Goal: Task Accomplishment & Management: Use online tool/utility

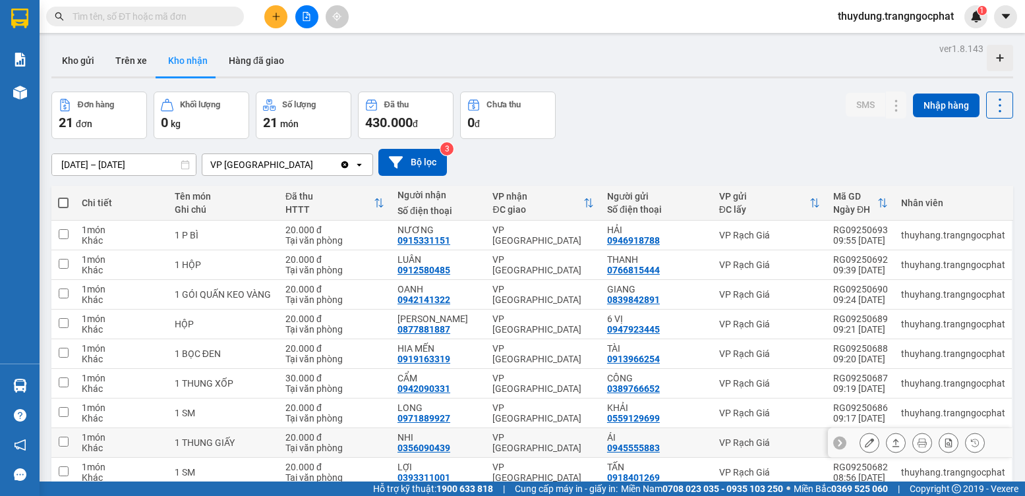
scroll to position [61, 0]
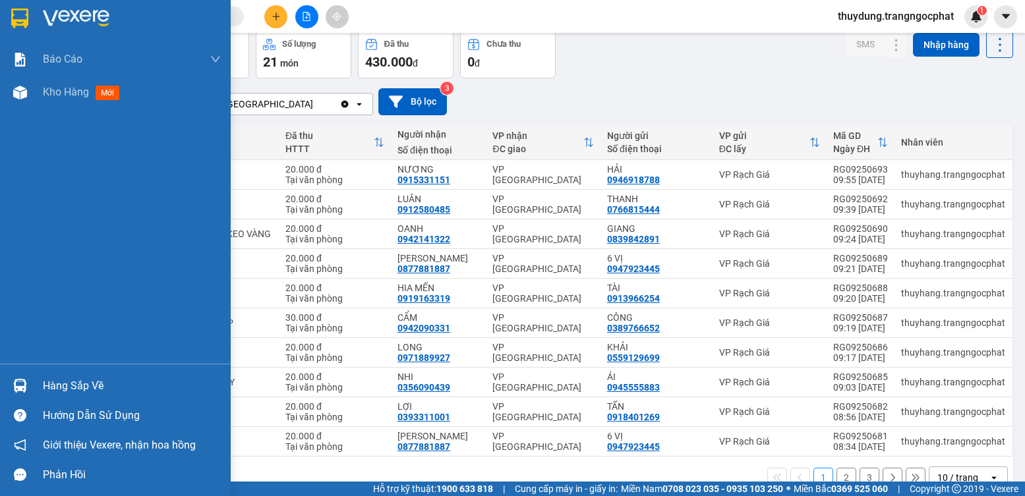
click at [24, 387] on img at bounding box center [20, 386] width 14 height 14
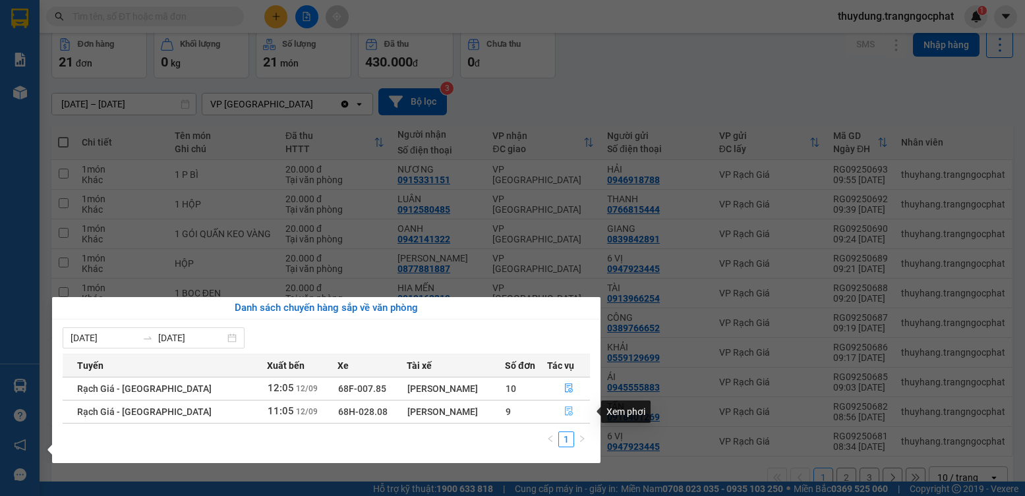
click at [571, 413] on button "button" at bounding box center [569, 411] width 42 height 21
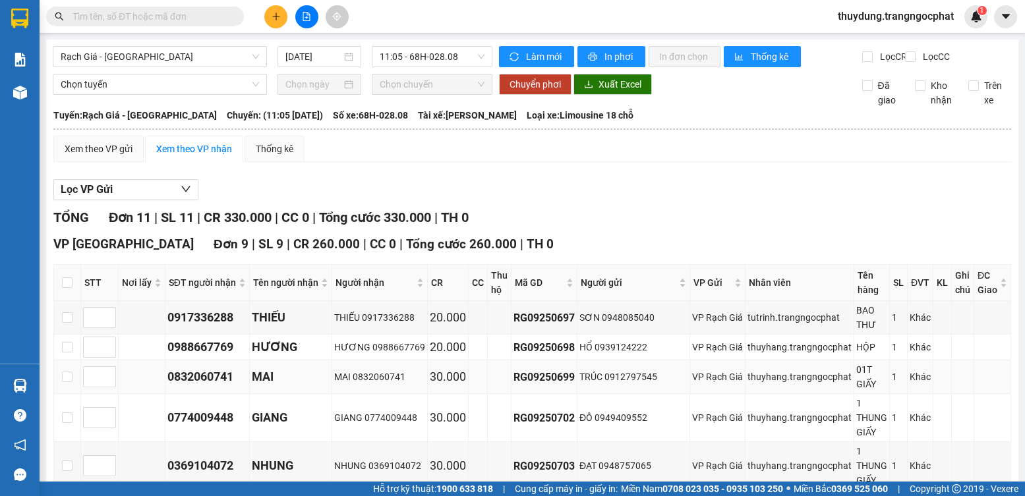
scroll to position [66, 0]
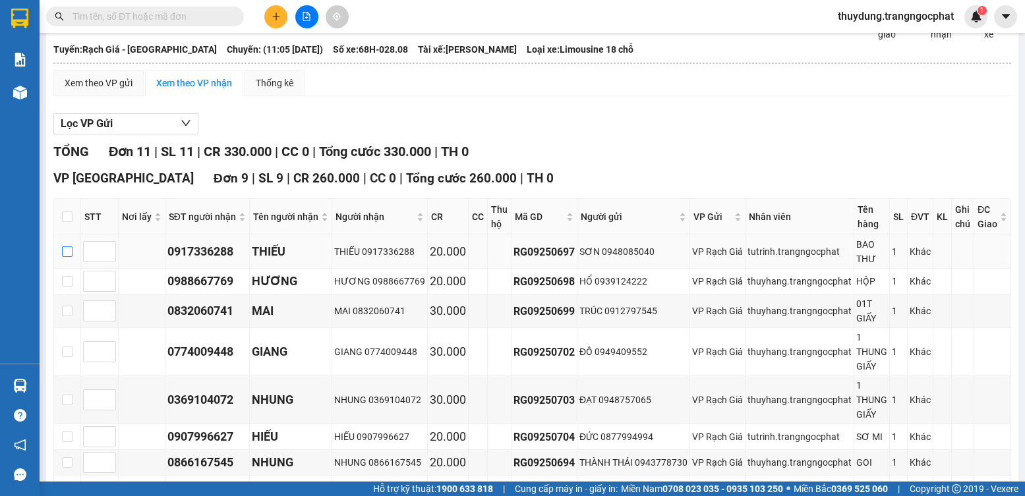
click at [72, 257] on input "checkbox" at bounding box center [67, 251] width 11 height 11
checkbox input "true"
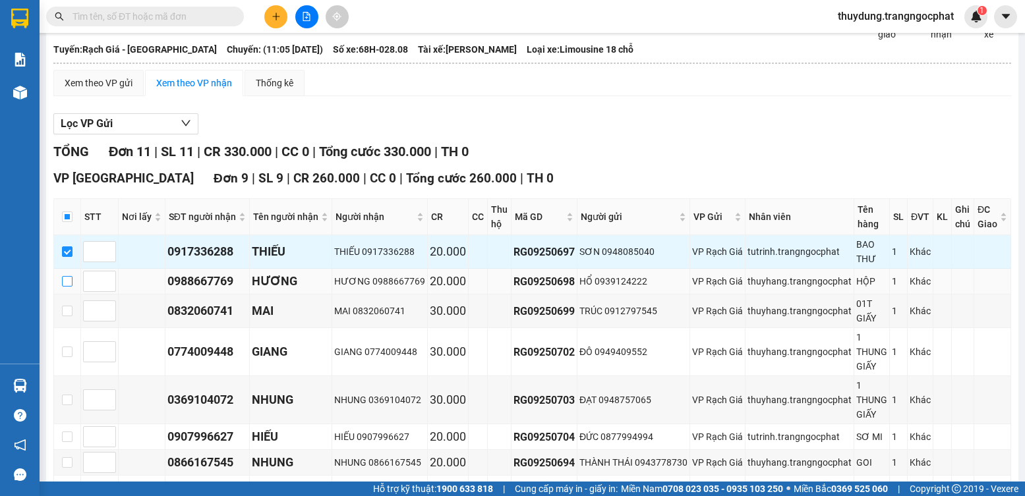
click at [70, 287] on input "checkbox" at bounding box center [67, 281] width 11 height 11
checkbox input "true"
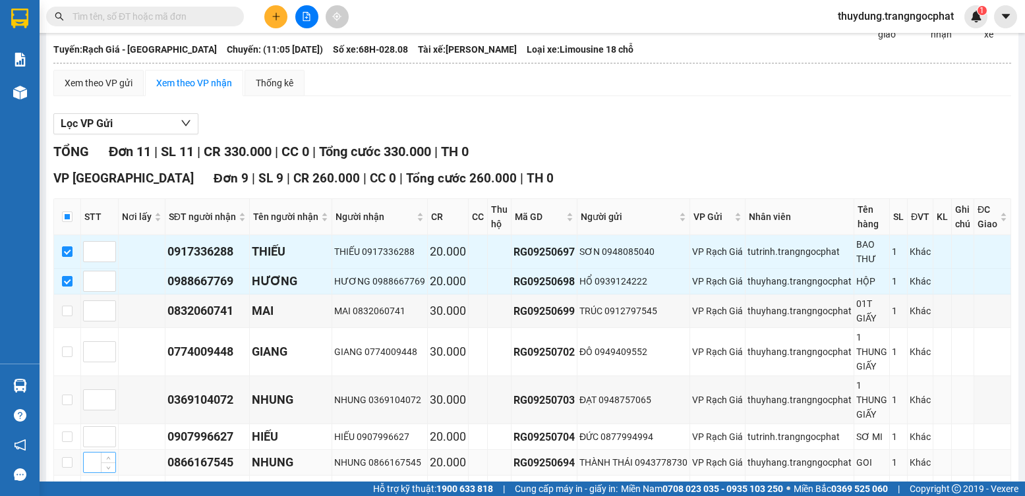
scroll to position [132, 0]
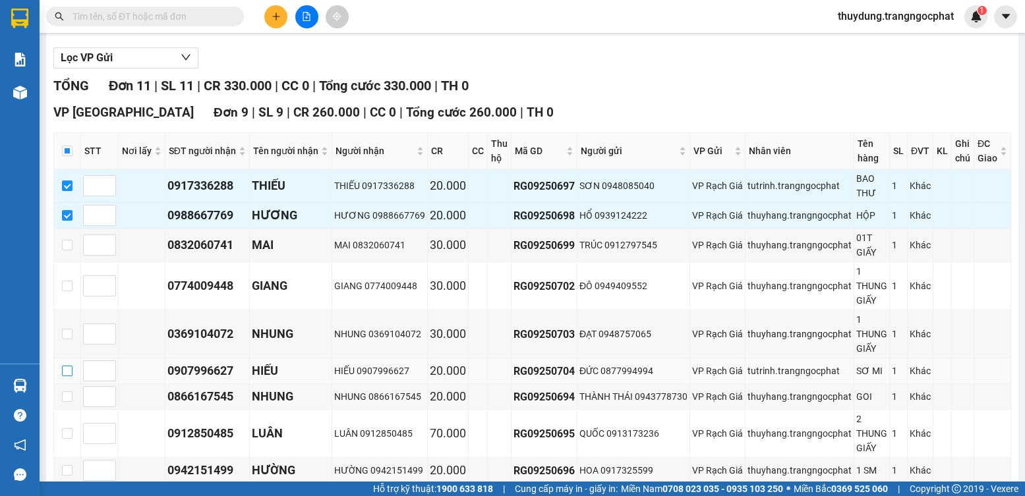
click at [72, 376] on input "checkbox" at bounding box center [67, 371] width 11 height 11
checkbox input "true"
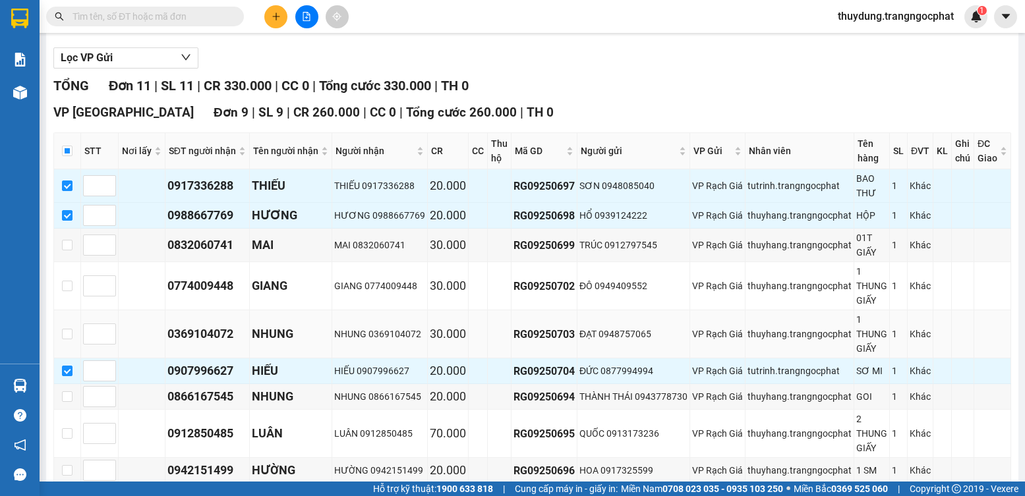
scroll to position [198, 0]
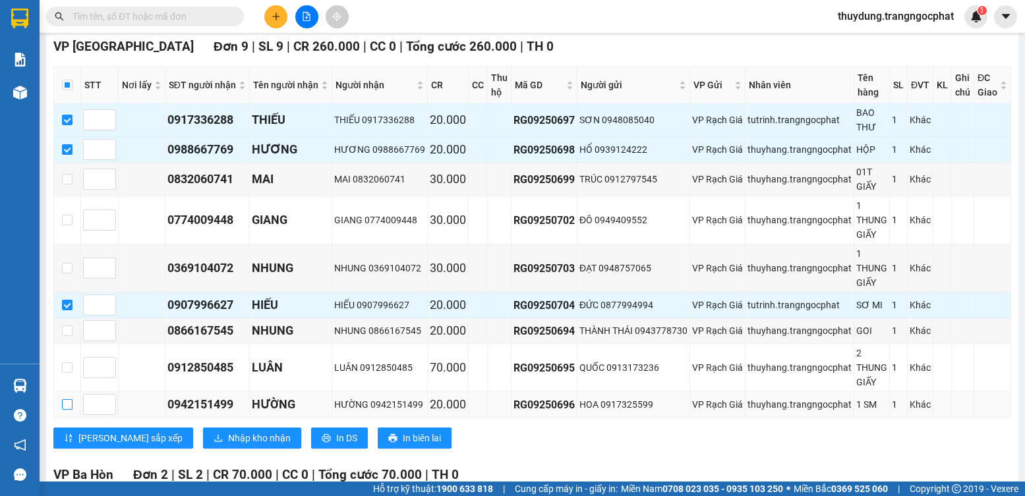
click at [69, 410] on input "checkbox" at bounding box center [67, 404] width 11 height 11
checkbox input "true"
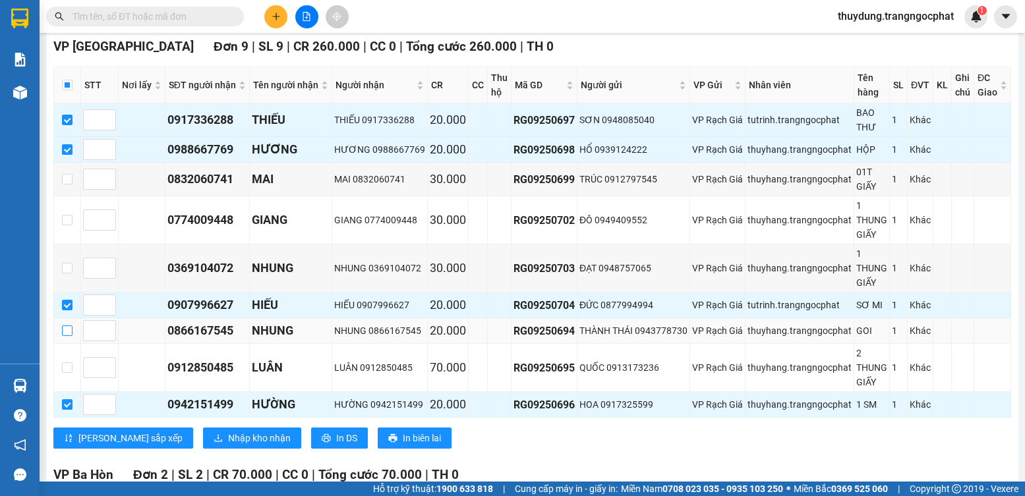
click at [67, 336] on input "checkbox" at bounding box center [67, 331] width 11 height 11
checkbox input "true"
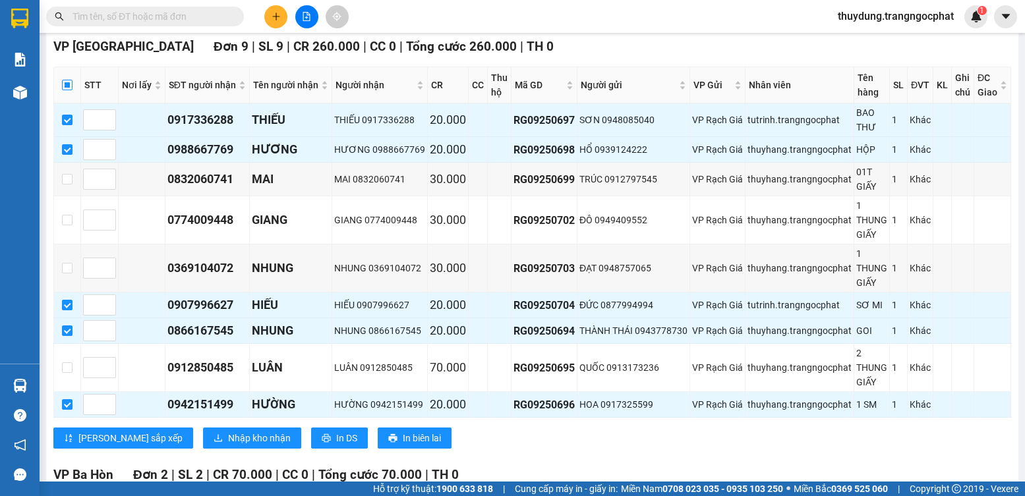
click at [71, 90] on input "checkbox" at bounding box center [67, 85] width 11 height 11
checkbox input "true"
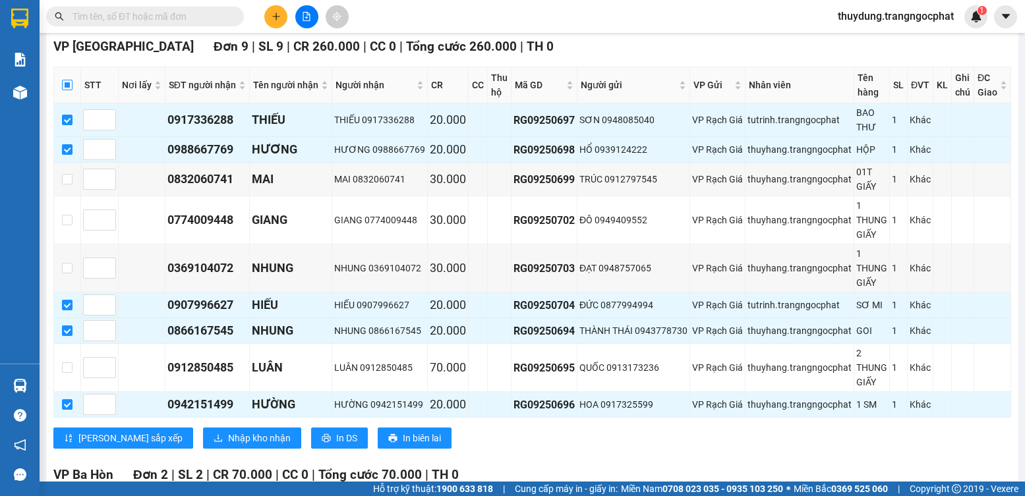
checkbox input "true"
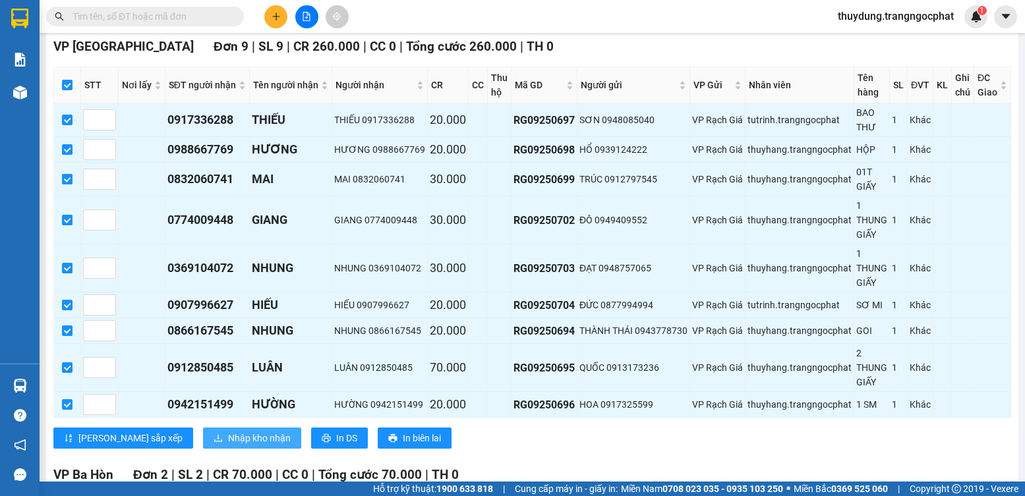
click at [228, 445] on span "Nhập kho nhận" at bounding box center [259, 438] width 63 height 14
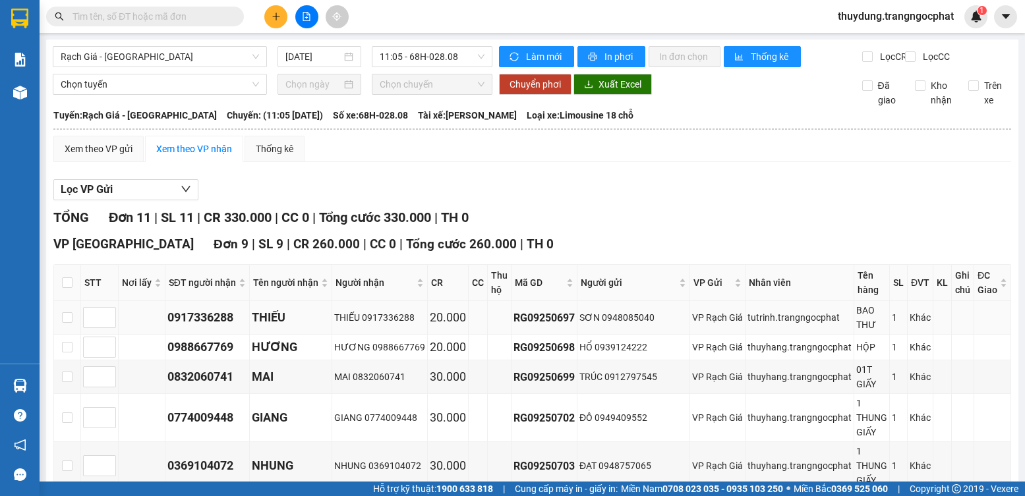
click at [223, 327] on div "0917336288" at bounding box center [207, 317] width 80 height 18
copy div "0917336288"
click at [69, 288] on input "checkbox" at bounding box center [67, 282] width 11 height 11
checkbox input "true"
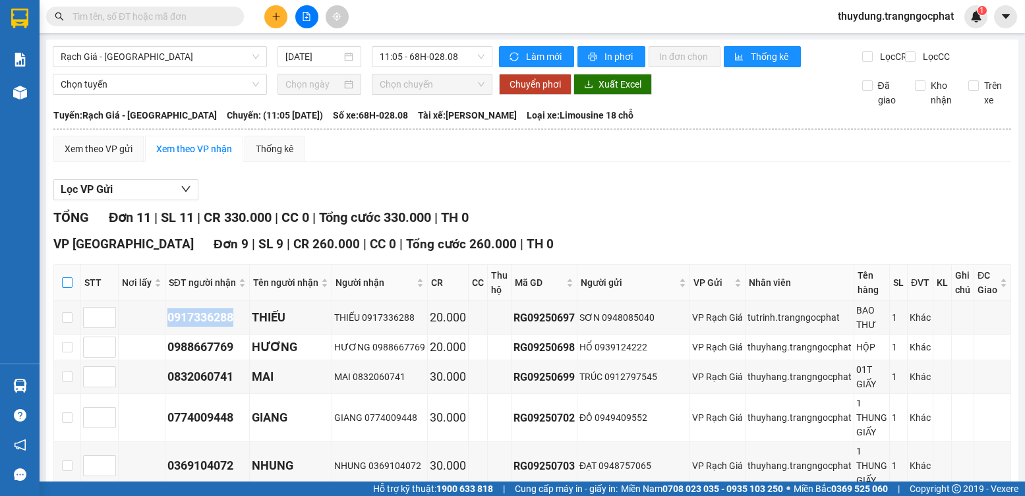
checkbox input "true"
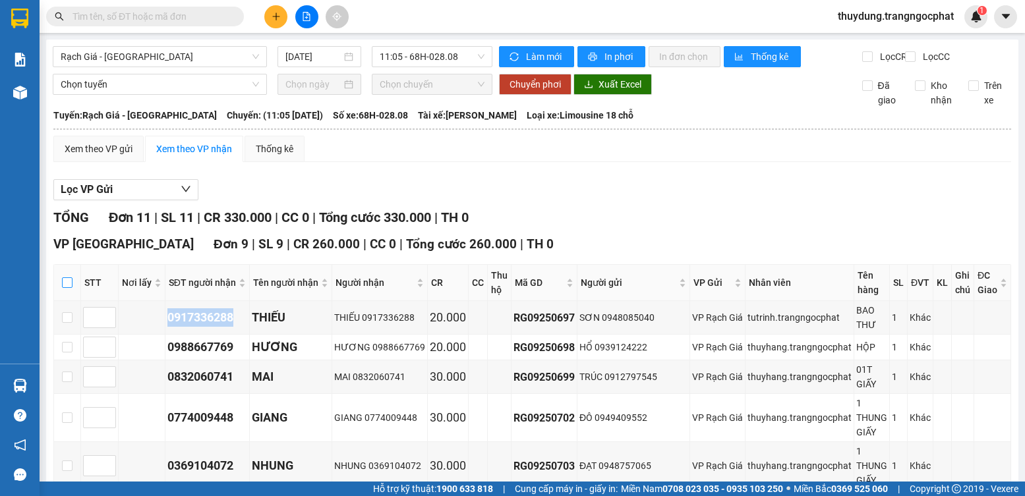
checkbox input "true"
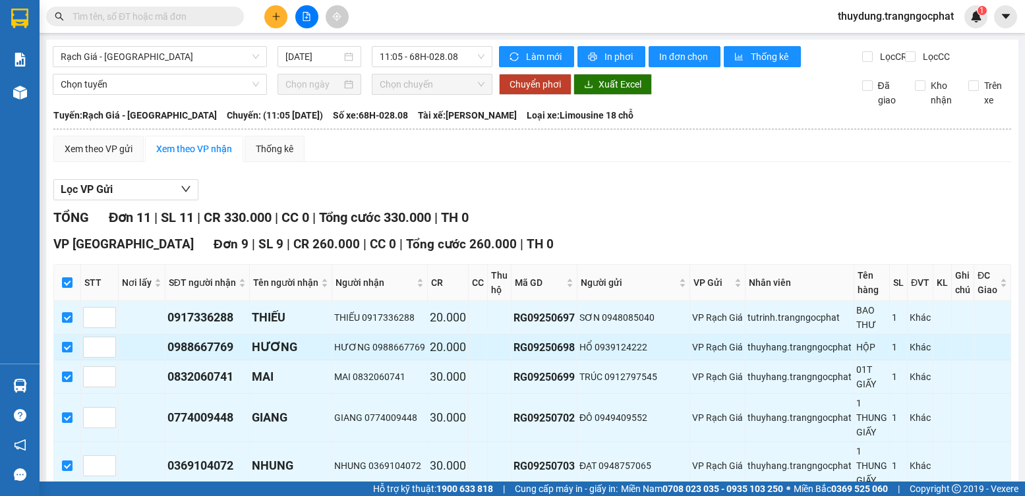
click at [206, 356] on div "0988667769" at bounding box center [207, 347] width 80 height 18
copy div "0988667769"
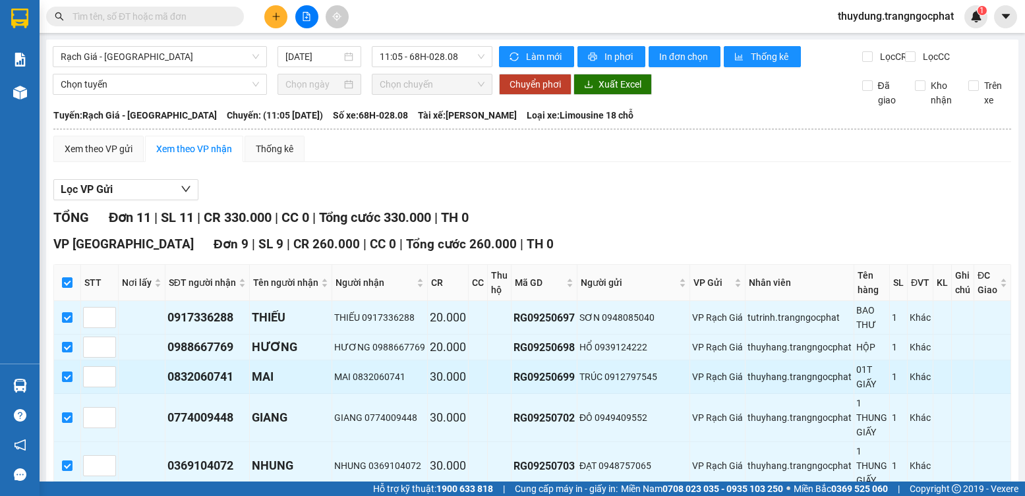
click at [204, 394] on td "0832060741" at bounding box center [207, 377] width 84 height 34
copy div "0832060741"
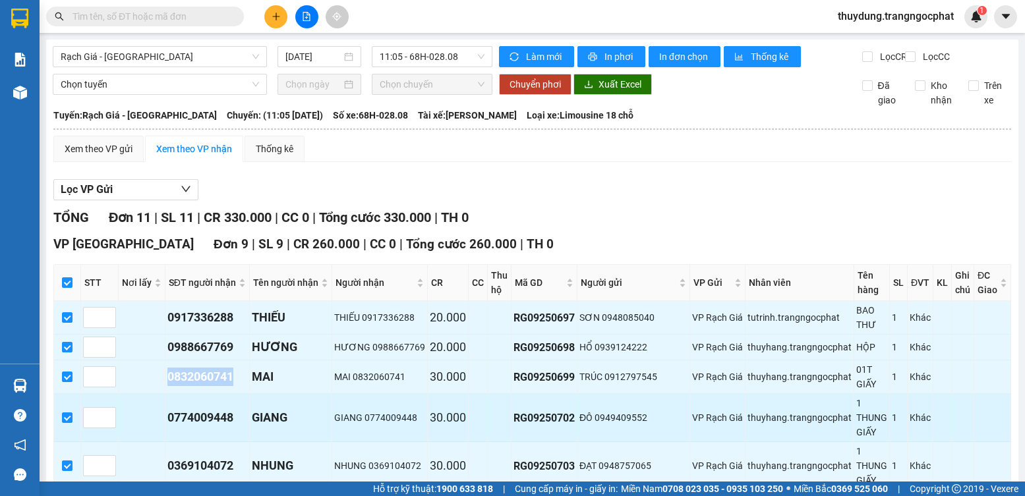
scroll to position [132, 0]
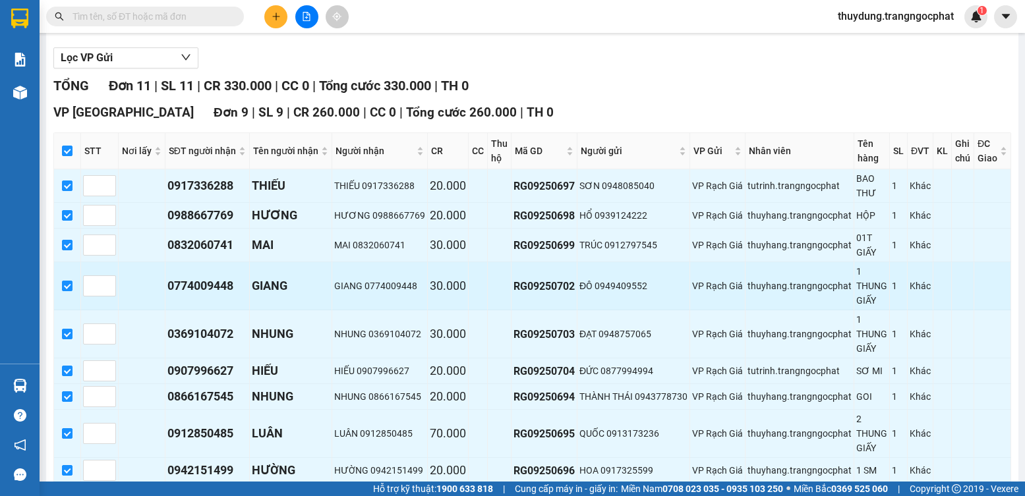
click at [198, 291] on div "0774009448" at bounding box center [207, 286] width 80 height 18
copy div "0774009448"
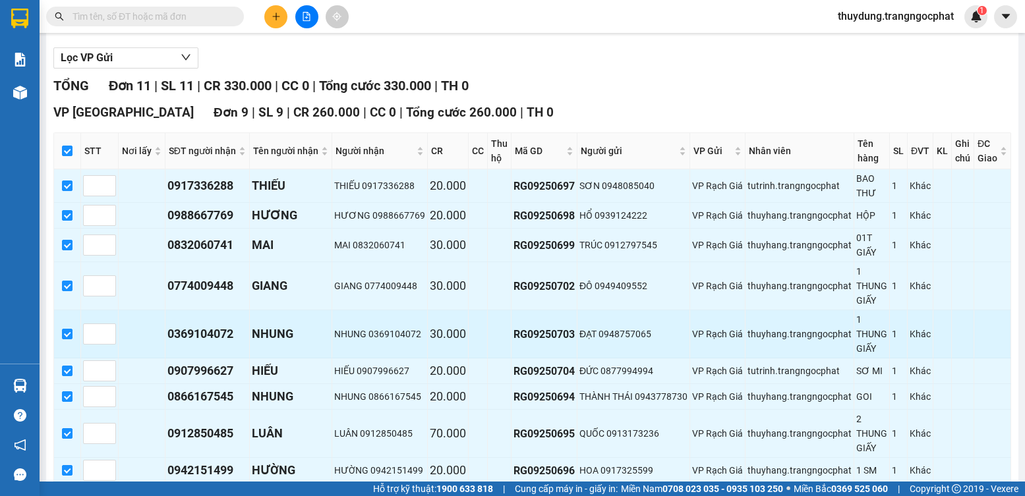
click at [211, 356] on td "0369104072" at bounding box center [207, 334] width 84 height 48
copy div "0369104072"
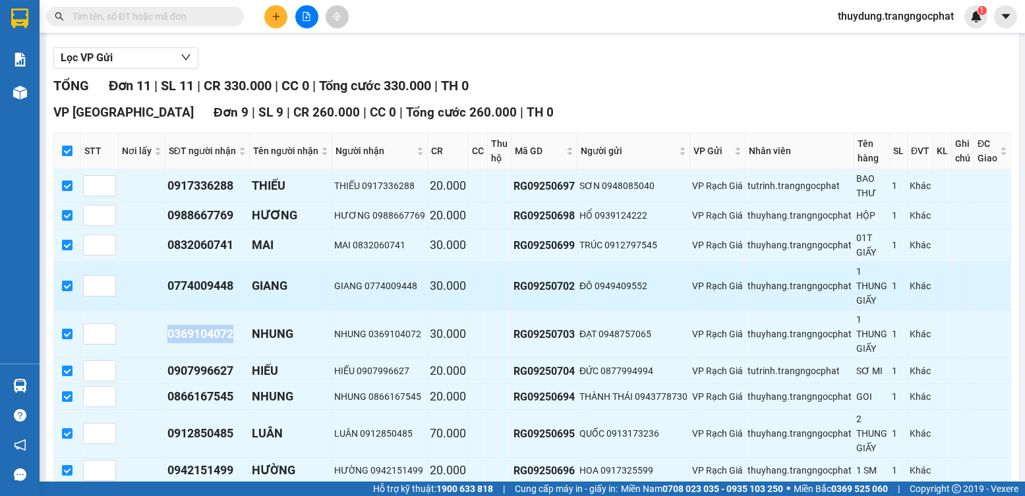
scroll to position [264, 0]
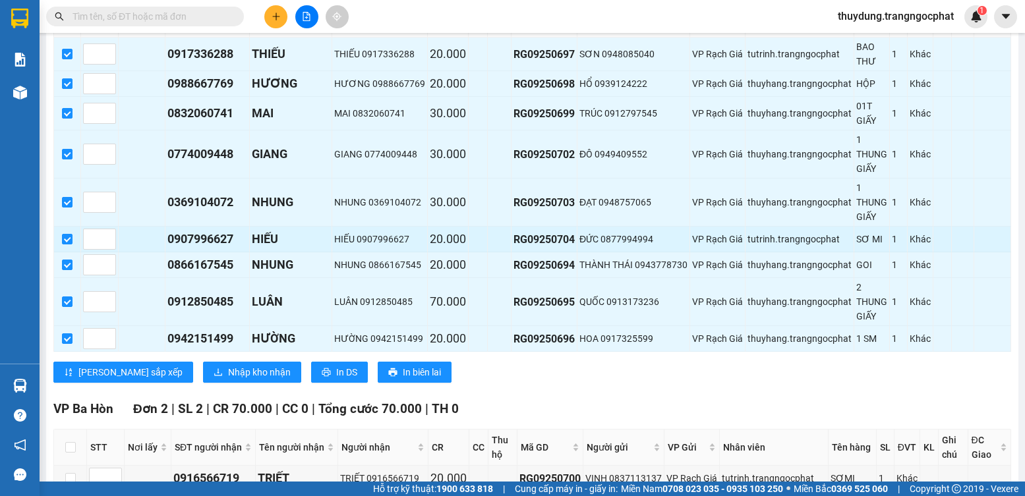
click at [225, 248] on div "0907996627" at bounding box center [207, 239] width 80 height 18
copy div "0907996627"
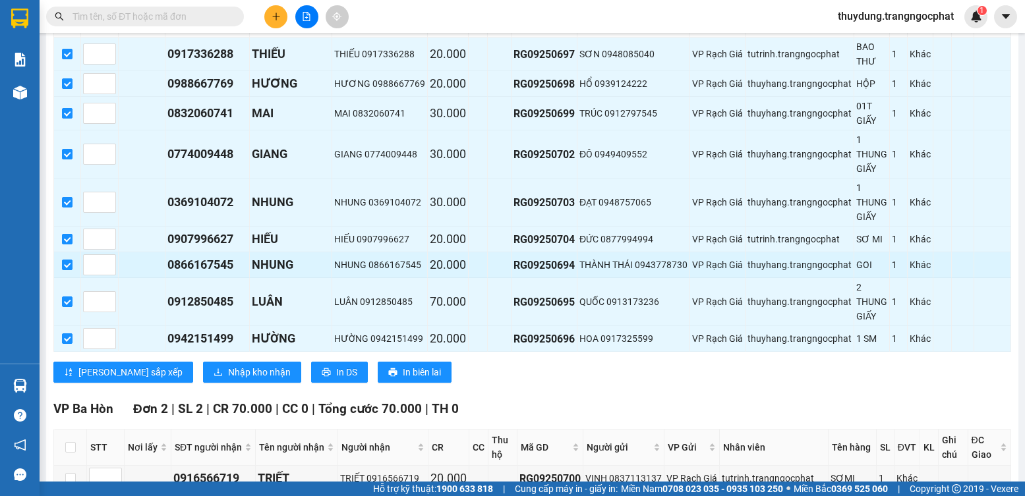
click at [226, 272] on div "0866167545" at bounding box center [207, 265] width 80 height 18
copy div "0866167545"
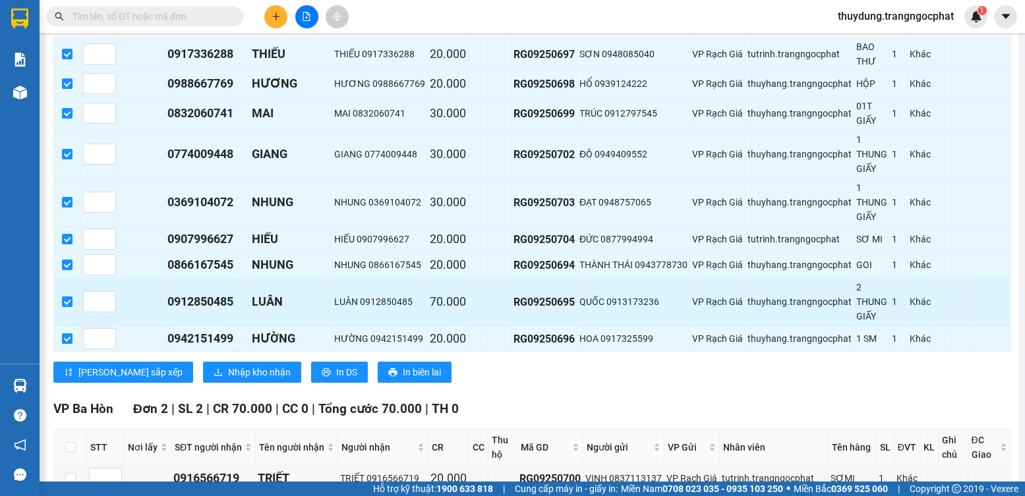
click at [230, 308] on div "0912850485" at bounding box center [207, 302] width 80 height 18
copy div "0912850485"
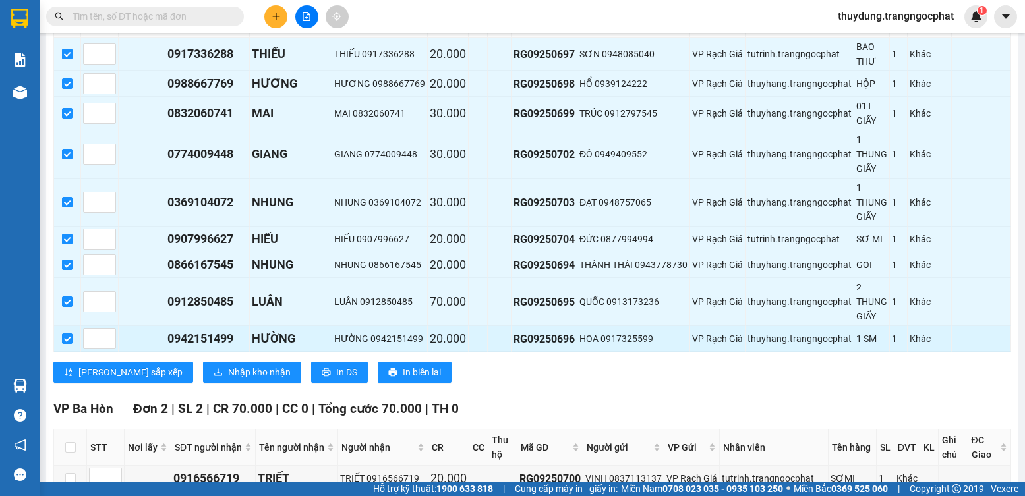
click at [225, 340] on td "0942151499" at bounding box center [207, 339] width 84 height 26
copy div "0942151499"
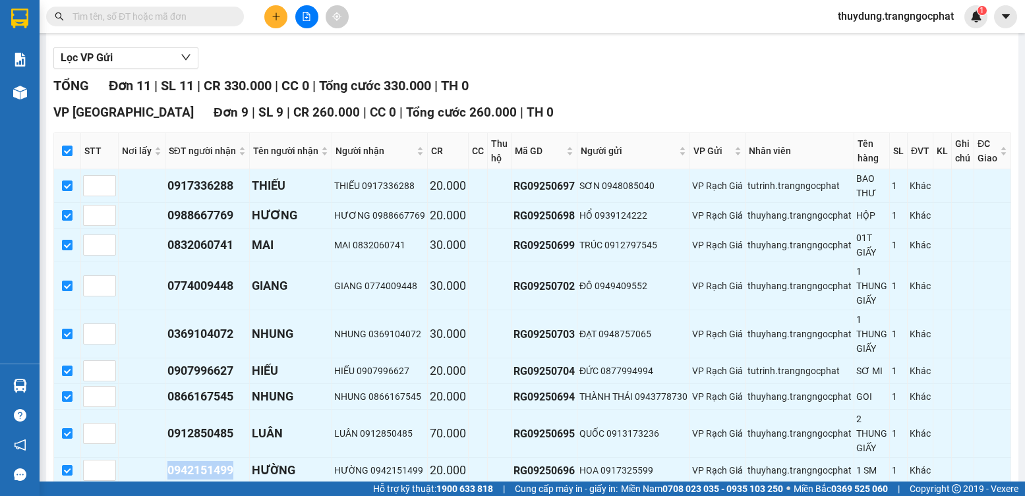
scroll to position [386, 0]
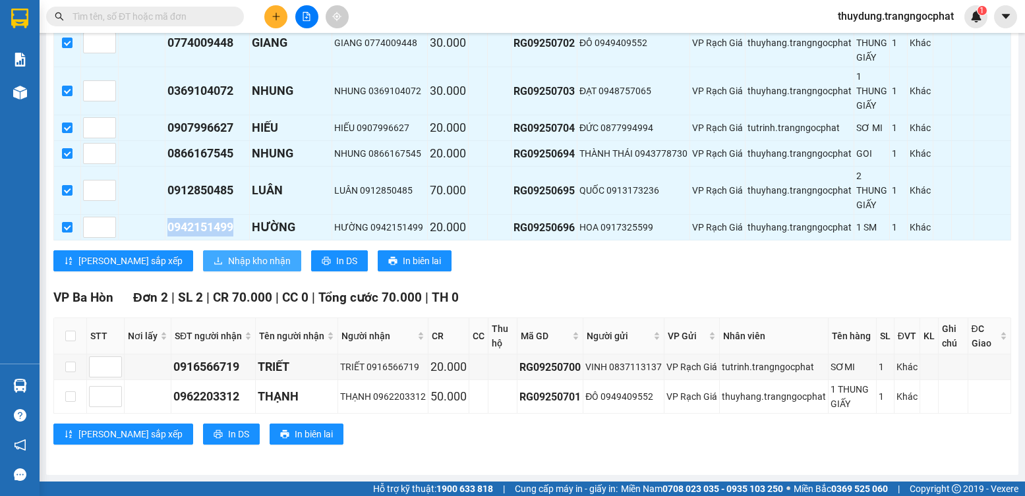
click at [228, 256] on span "Nhập kho nhận" at bounding box center [259, 261] width 63 height 14
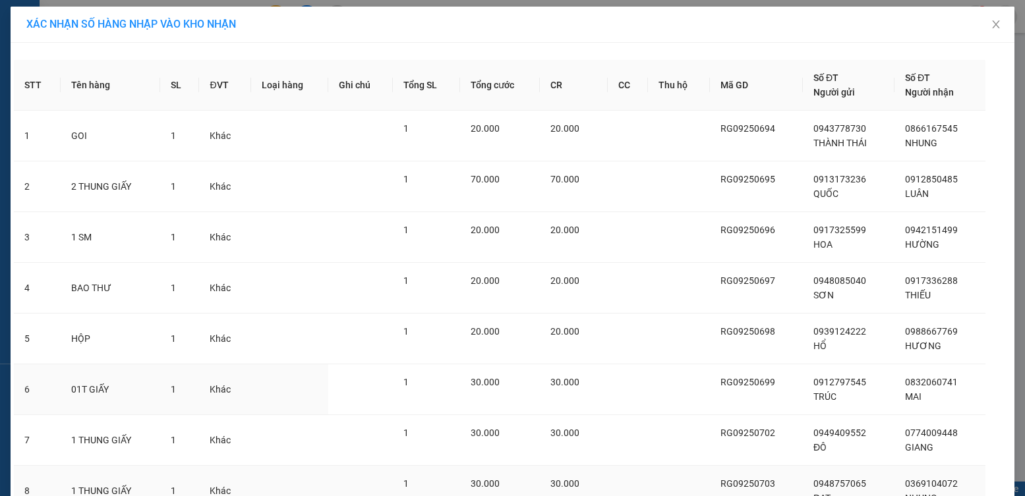
scroll to position [167, 0]
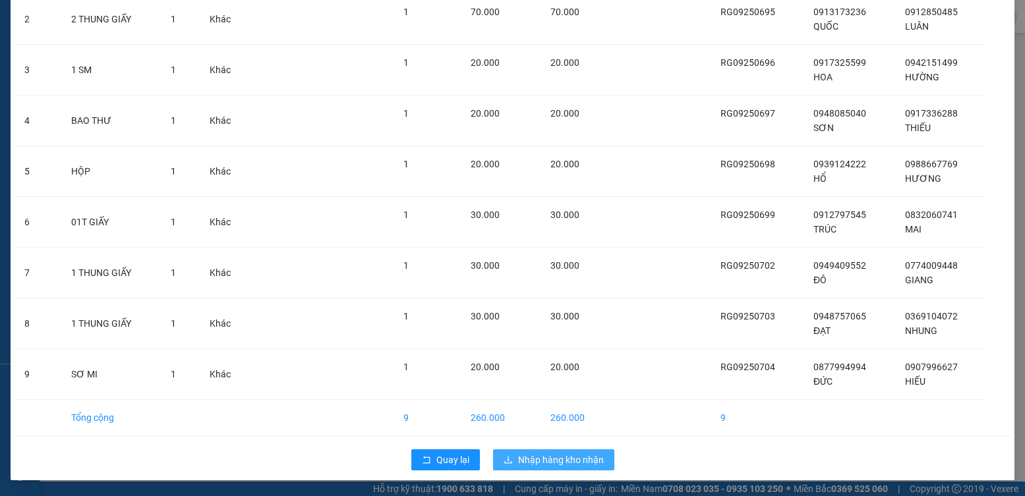
click at [552, 455] on span "Nhập hàng kho nhận" at bounding box center [561, 460] width 86 height 14
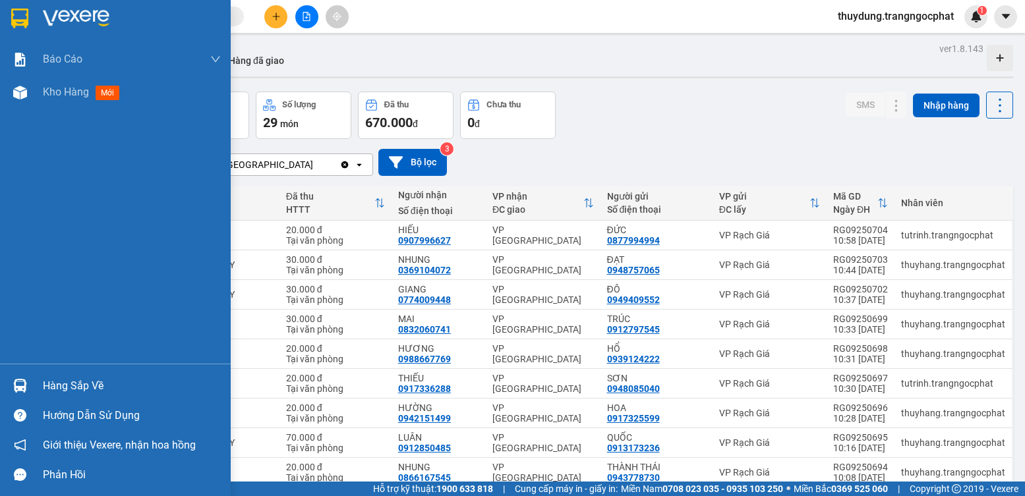
click at [61, 385] on div "Hàng sắp về" at bounding box center [132, 386] width 178 height 20
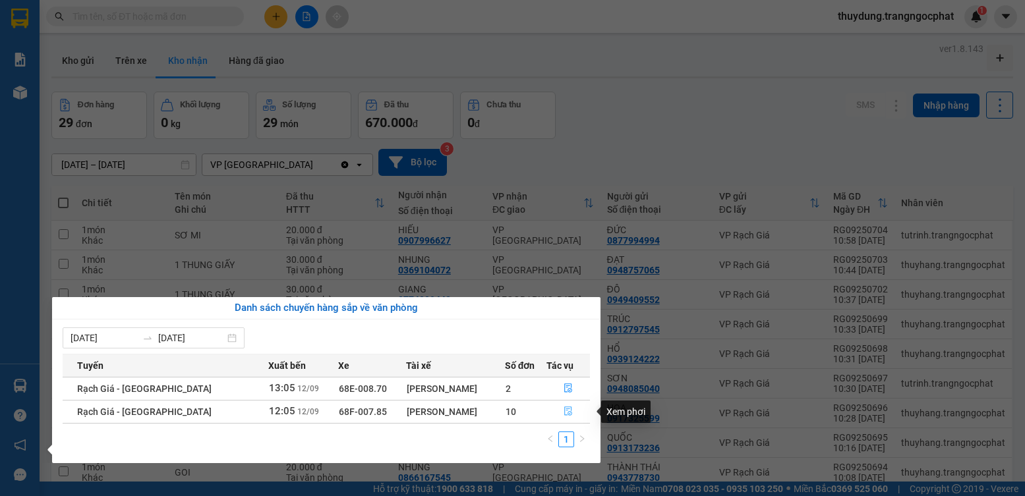
click at [566, 411] on icon "file-done" at bounding box center [567, 411] width 9 height 9
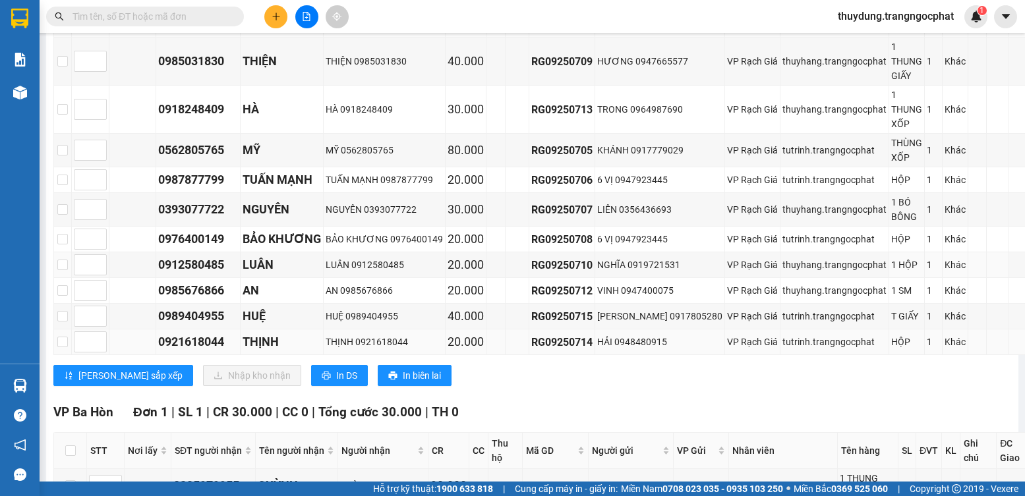
scroll to position [198, 0]
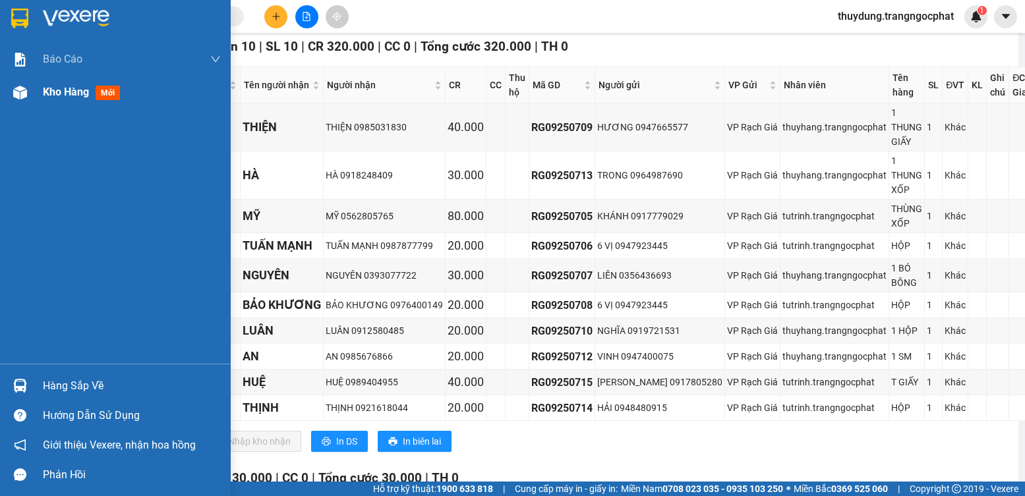
click at [73, 92] on span "Kho hàng" at bounding box center [66, 92] width 46 height 13
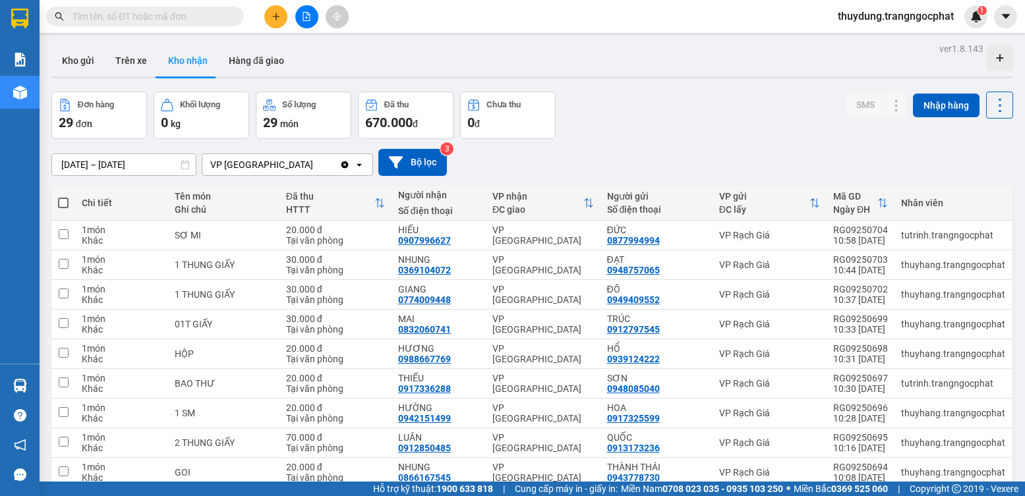
click at [138, 21] on input "text" at bounding box center [150, 16] width 156 height 14
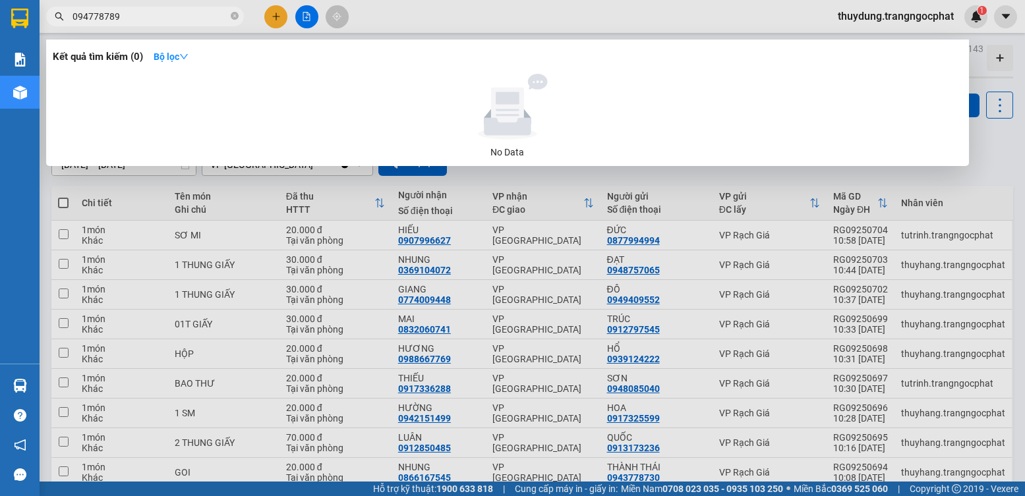
type input "0947787891"
click at [190, 13] on input "0947787891" at bounding box center [150, 16] width 156 height 14
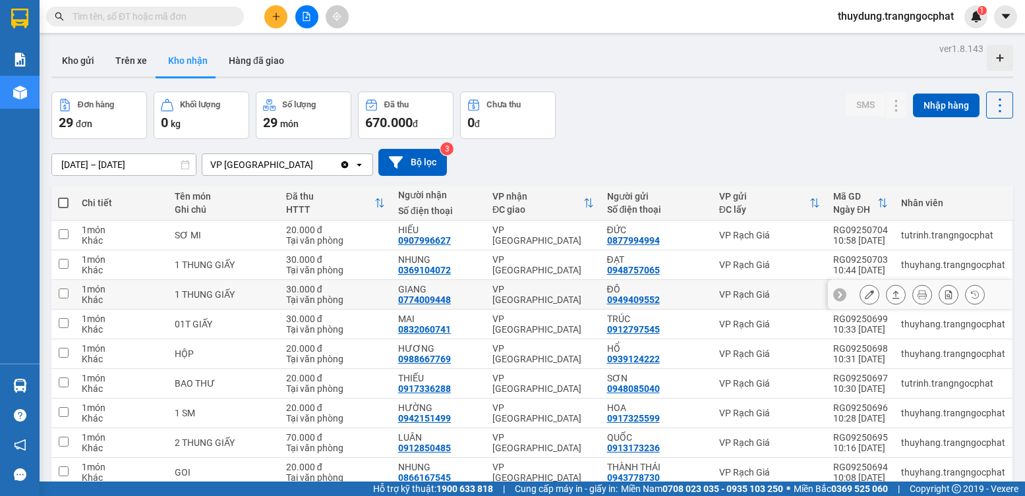
scroll to position [90, 0]
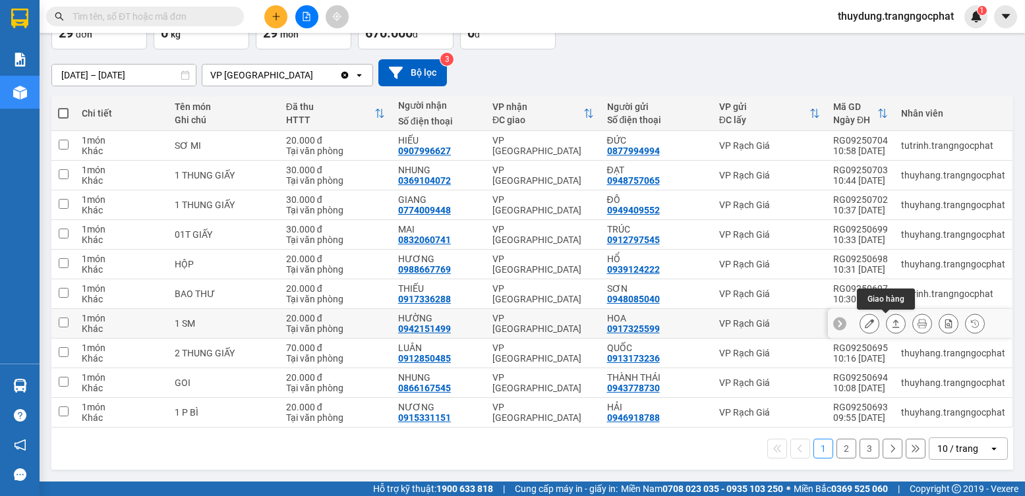
click at [892, 320] on icon at bounding box center [895, 324] width 7 height 8
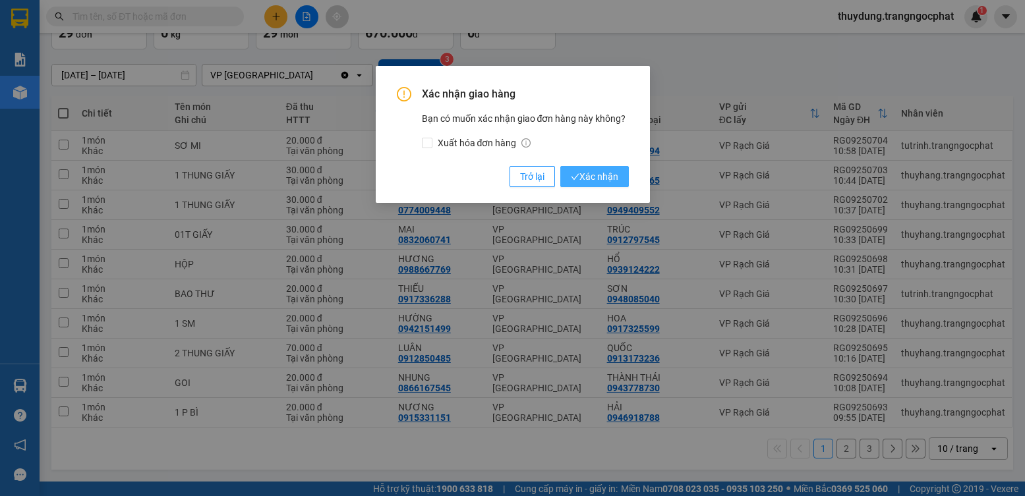
click at [586, 177] on span "Xác nhận" at bounding box center [594, 176] width 47 height 14
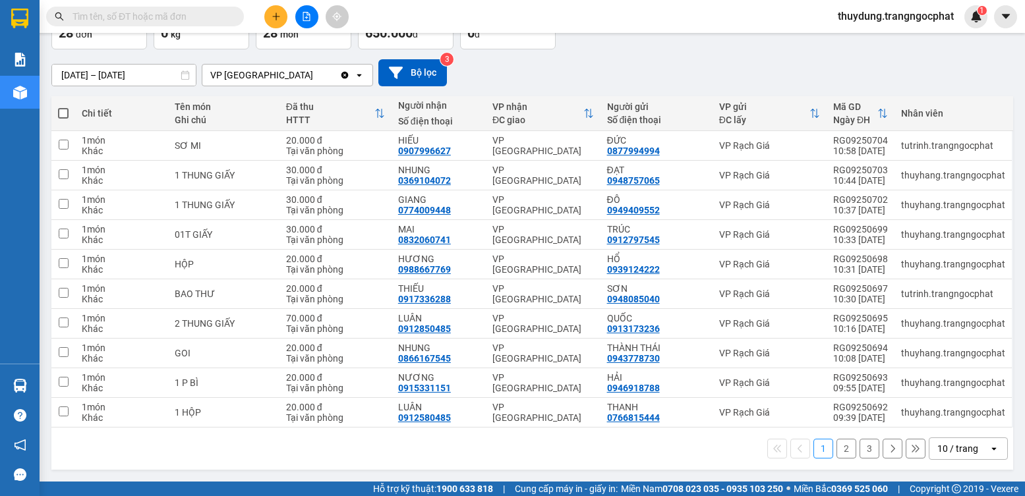
click at [836, 449] on button "2" at bounding box center [846, 449] width 20 height 20
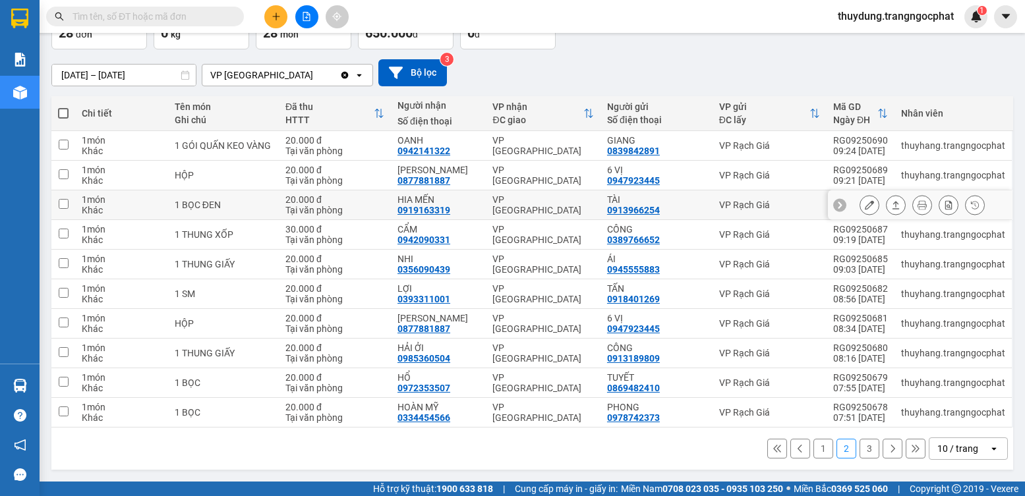
click at [892, 203] on icon at bounding box center [895, 205] width 7 height 8
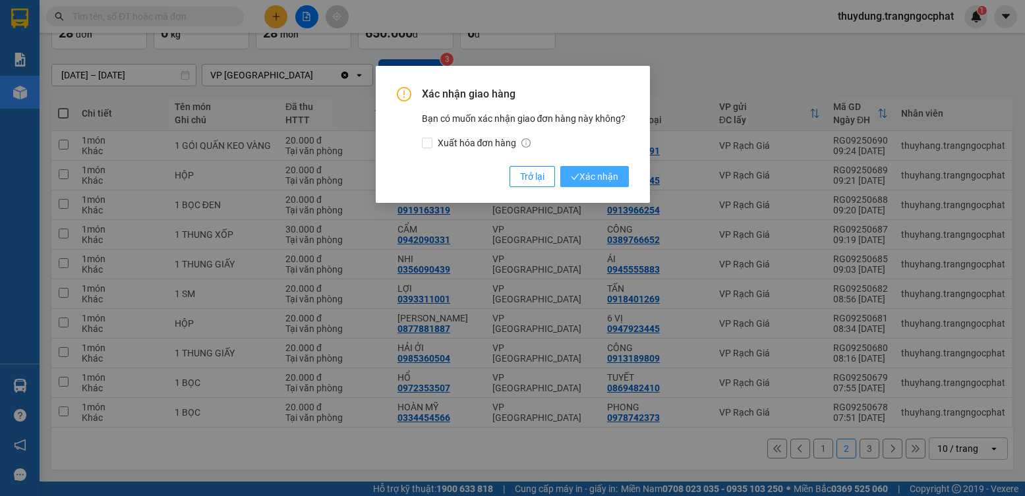
click at [601, 184] on span "Xác nhận" at bounding box center [594, 176] width 47 height 14
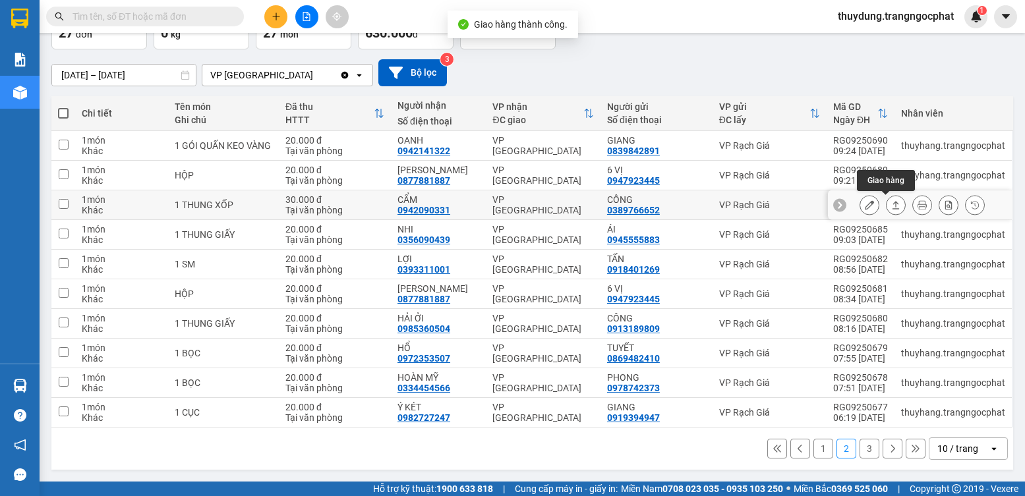
drag, startPoint x: 889, startPoint y: 204, endPoint x: 870, endPoint y: 203, distance: 18.5
click at [890, 204] on button at bounding box center [895, 205] width 18 height 23
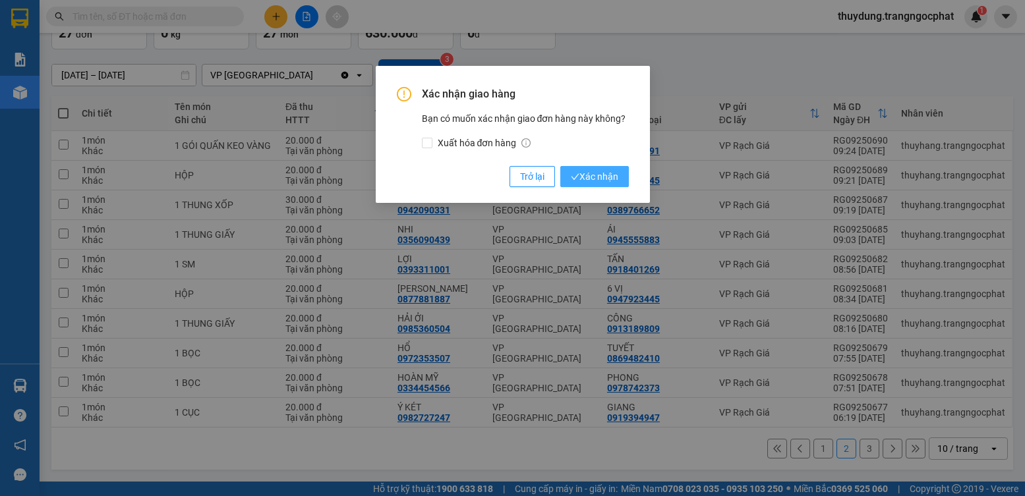
click at [592, 176] on span "Xác nhận" at bounding box center [594, 176] width 47 height 14
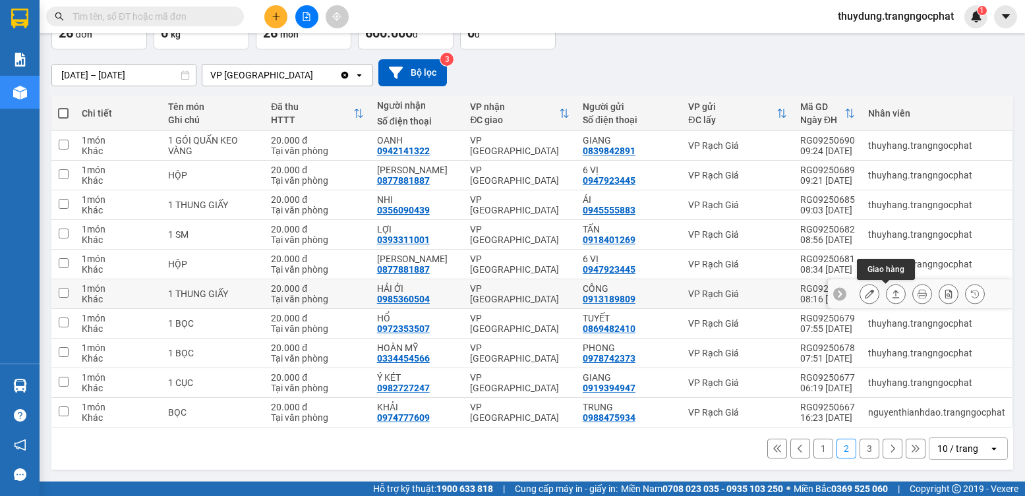
click at [886, 295] on button at bounding box center [895, 294] width 18 height 23
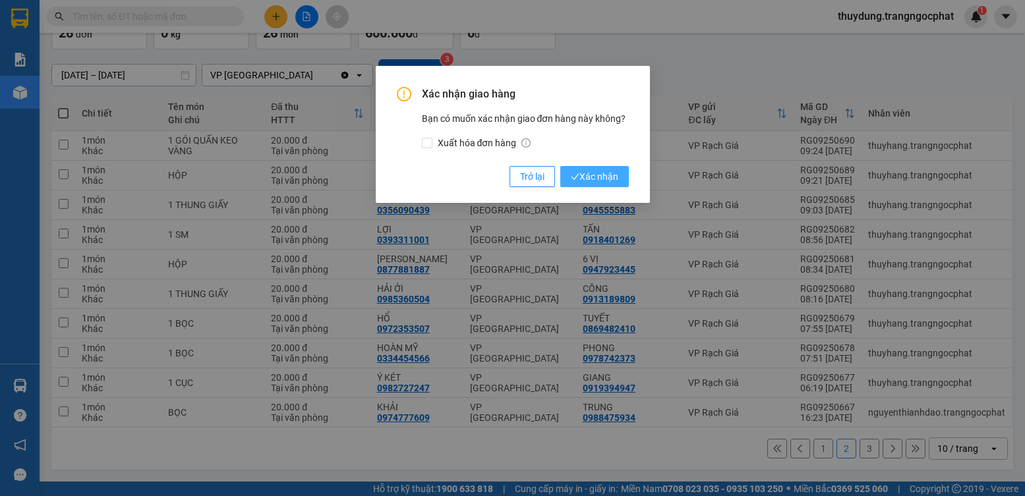
click at [575, 172] on span "Xác nhận" at bounding box center [594, 176] width 47 height 14
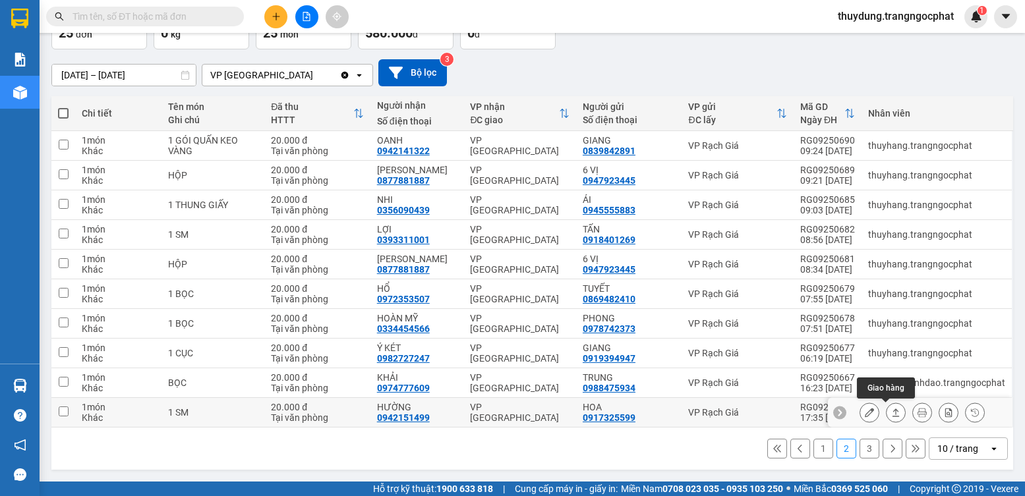
drag, startPoint x: 890, startPoint y: 420, endPoint x: 870, endPoint y: 418, distance: 19.8
click at [890, 420] on button at bounding box center [895, 412] width 18 height 23
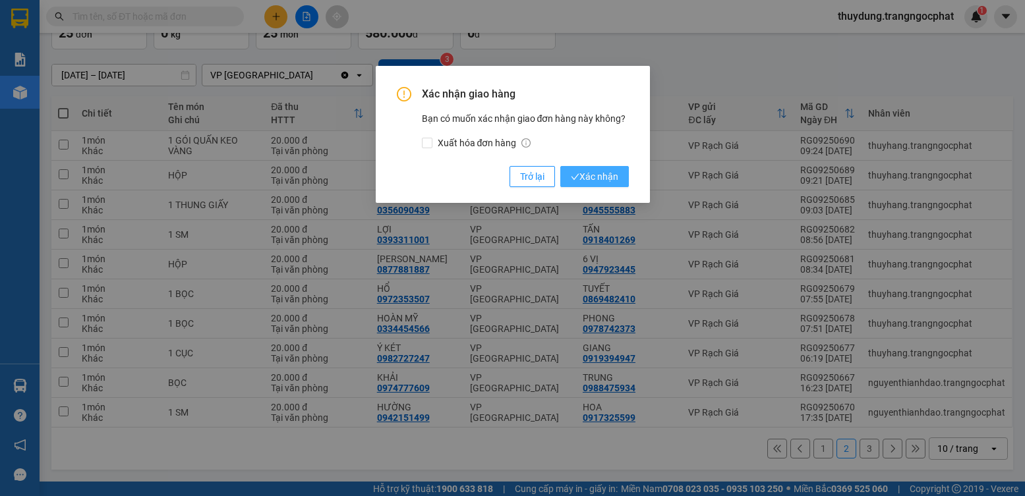
click at [608, 176] on span "Xác nhận" at bounding box center [594, 176] width 47 height 14
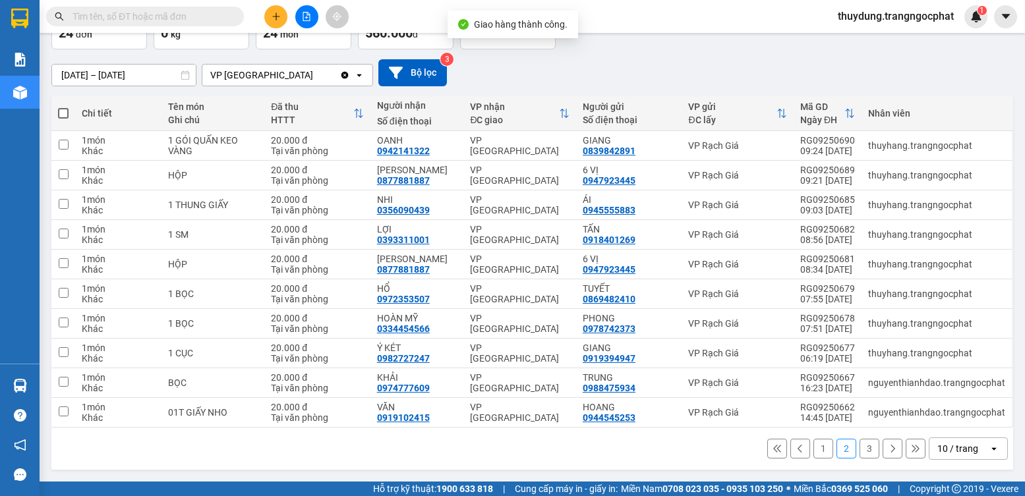
click at [861, 454] on button "3" at bounding box center [869, 449] width 20 height 20
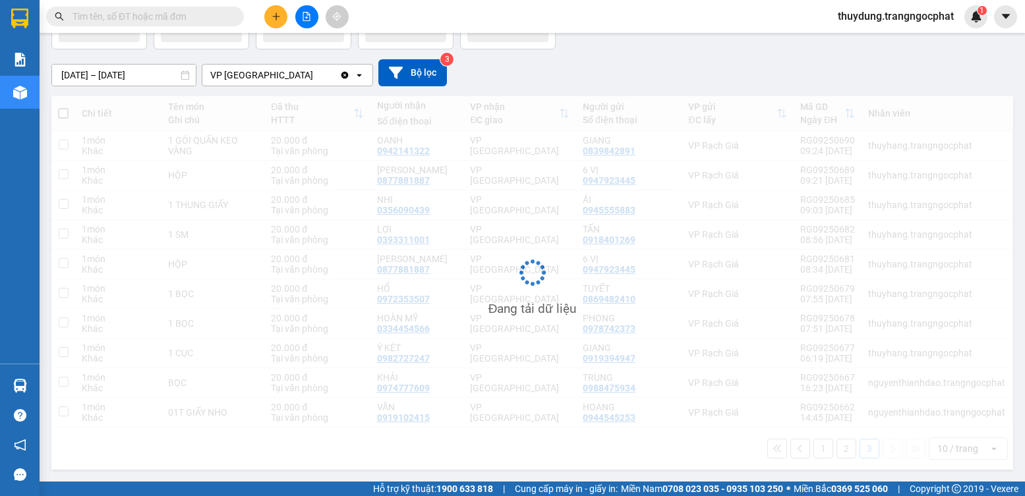
scroll to position [61, 0]
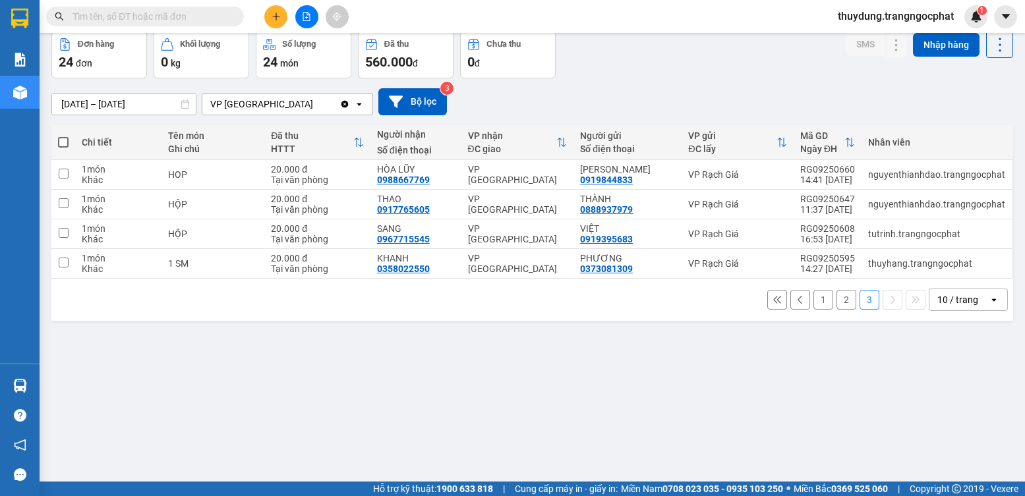
click at [813, 294] on button "1" at bounding box center [823, 300] width 20 height 20
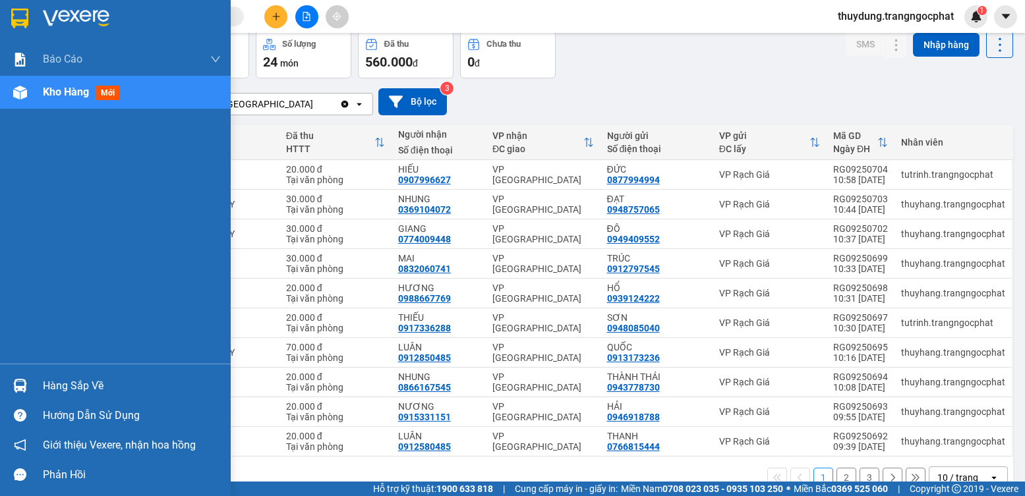
click at [78, 382] on div "Hàng sắp về" at bounding box center [132, 386] width 178 height 20
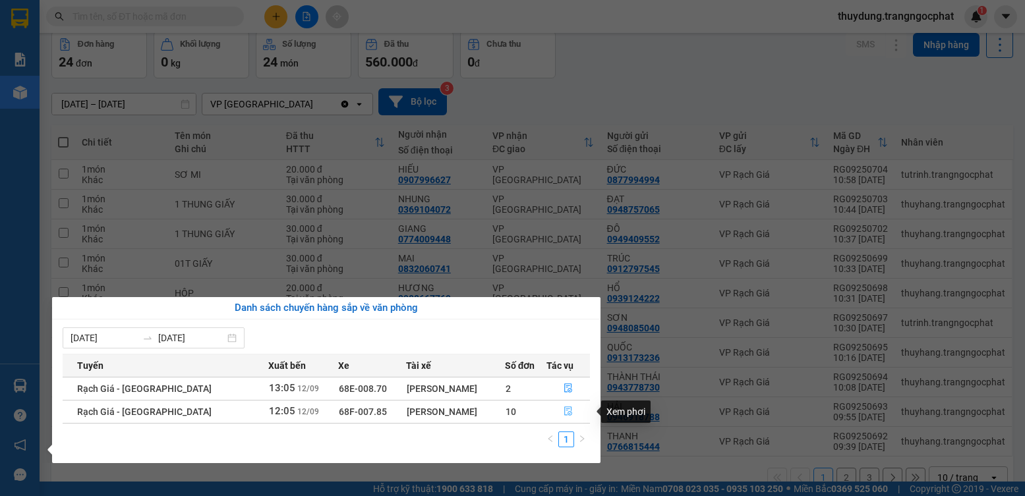
click at [566, 410] on icon "file-done" at bounding box center [567, 411] width 9 height 9
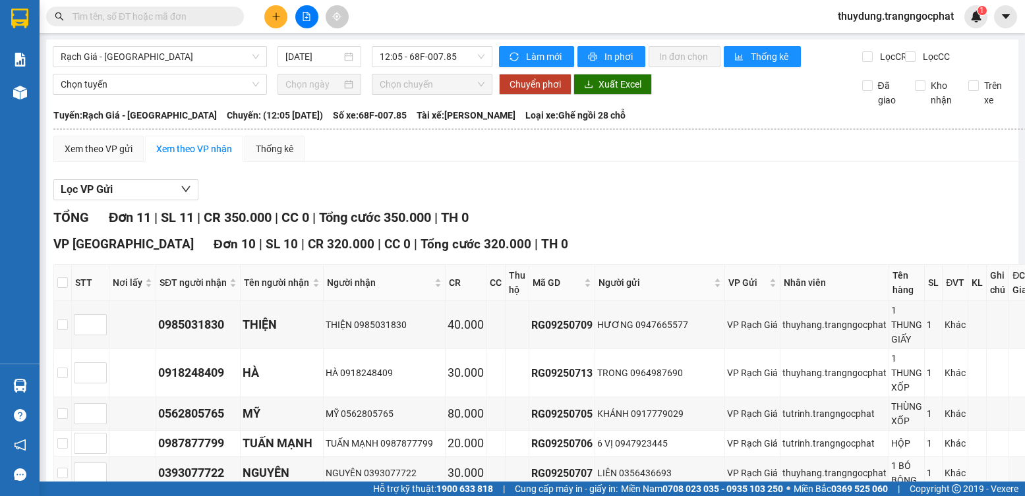
scroll to position [198, 0]
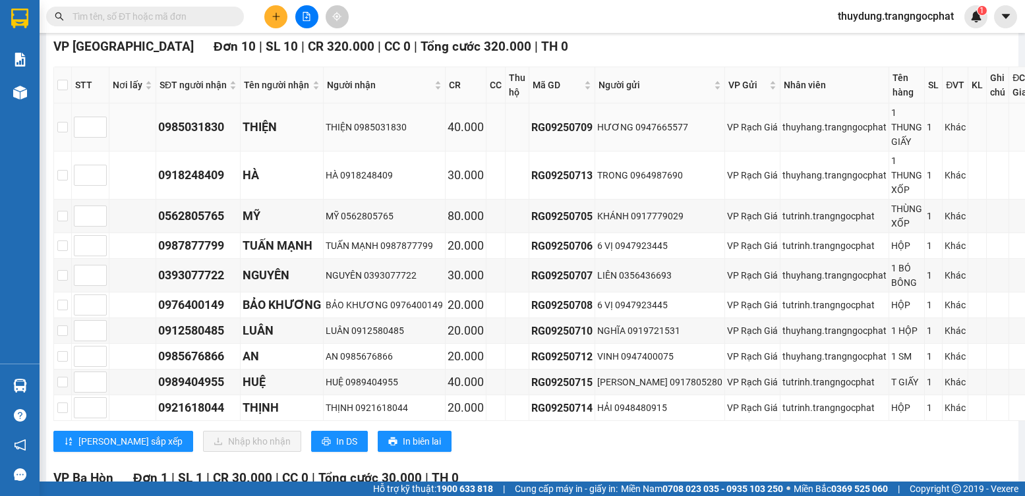
click at [200, 136] on div "0985031830" at bounding box center [198, 127] width 80 height 18
copy div "0985031830"
click at [209, 185] on div "0918248409" at bounding box center [198, 175] width 80 height 18
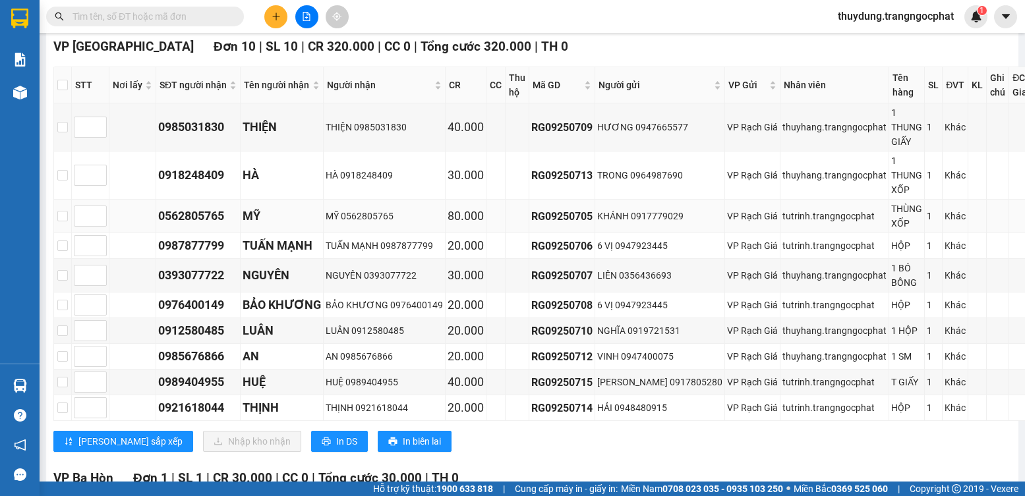
click at [200, 225] on div "0562805765" at bounding box center [198, 216] width 80 height 18
click at [212, 270] on td "0393077722" at bounding box center [198, 276] width 84 height 34
click at [217, 255] on div "0987877799" at bounding box center [198, 246] width 80 height 18
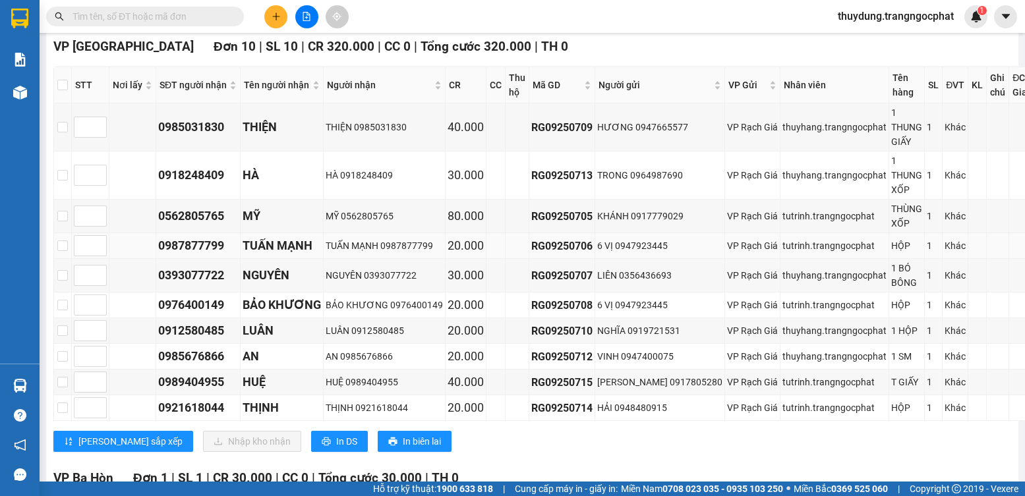
click at [217, 255] on div "0987877799" at bounding box center [198, 246] width 80 height 18
click at [196, 293] on td "0393077722" at bounding box center [198, 276] width 84 height 34
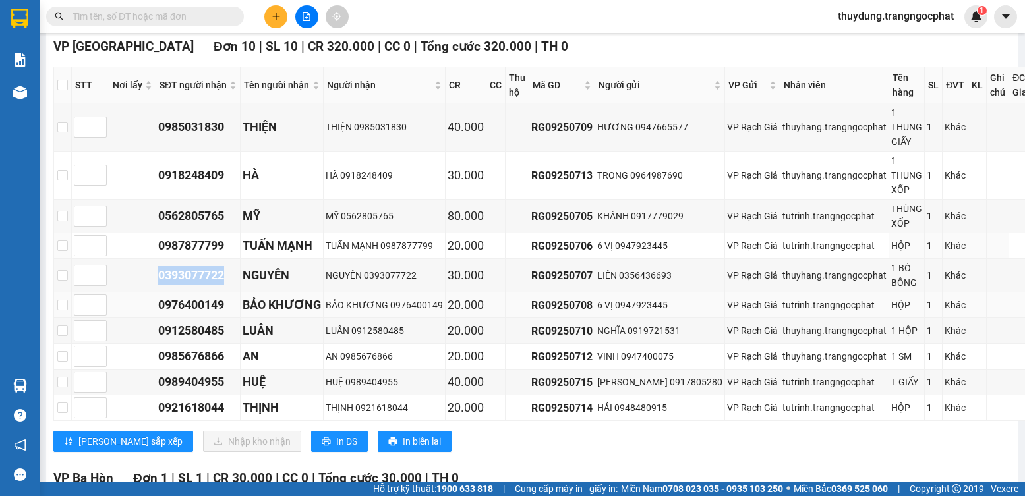
scroll to position [329, 0]
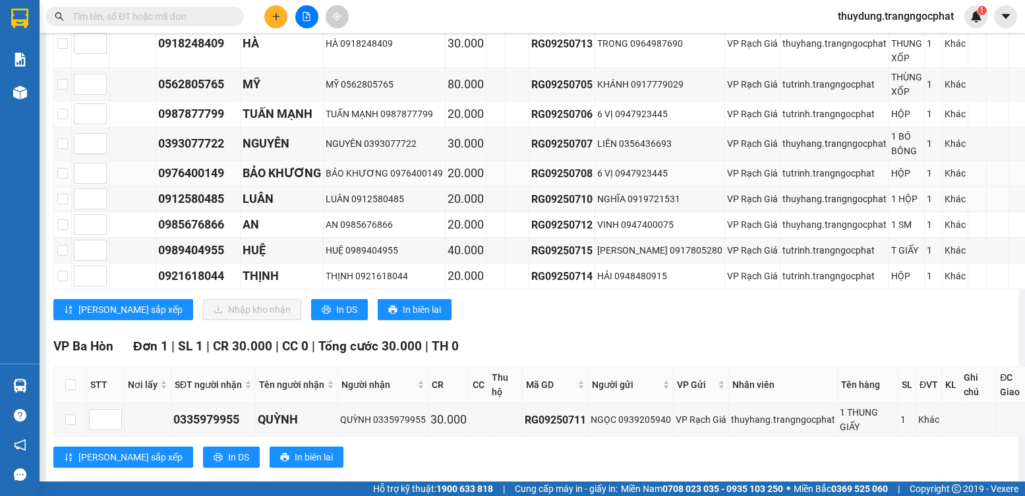
click at [202, 186] on td "0976400149" at bounding box center [198, 174] width 84 height 26
click at [206, 208] on div "0912580485" at bounding box center [198, 199] width 80 height 18
click at [216, 234] on div "0985676866" at bounding box center [198, 224] width 80 height 18
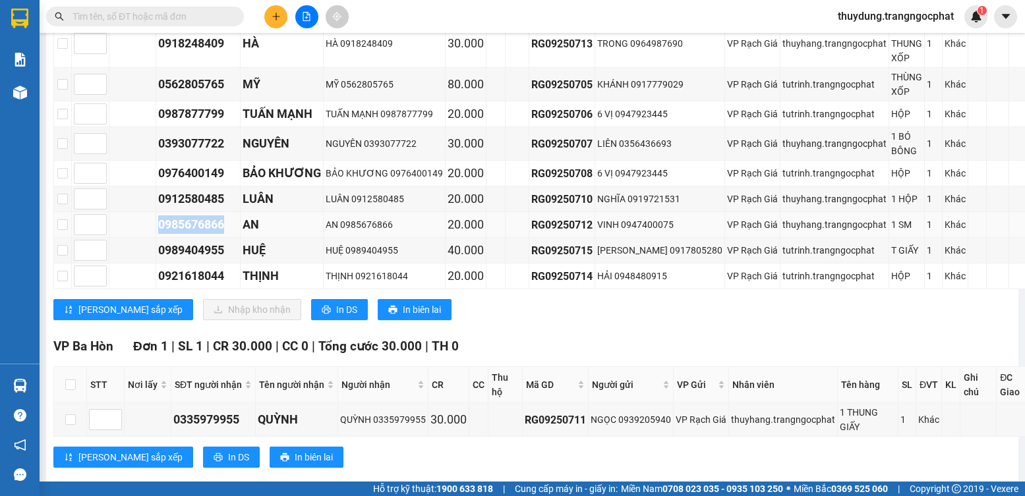
click at [216, 234] on div "0985676866" at bounding box center [198, 224] width 80 height 18
click at [208, 260] on div "0989404955" at bounding box center [198, 250] width 80 height 18
click at [175, 285] on div "0921618044" at bounding box center [198, 276] width 80 height 18
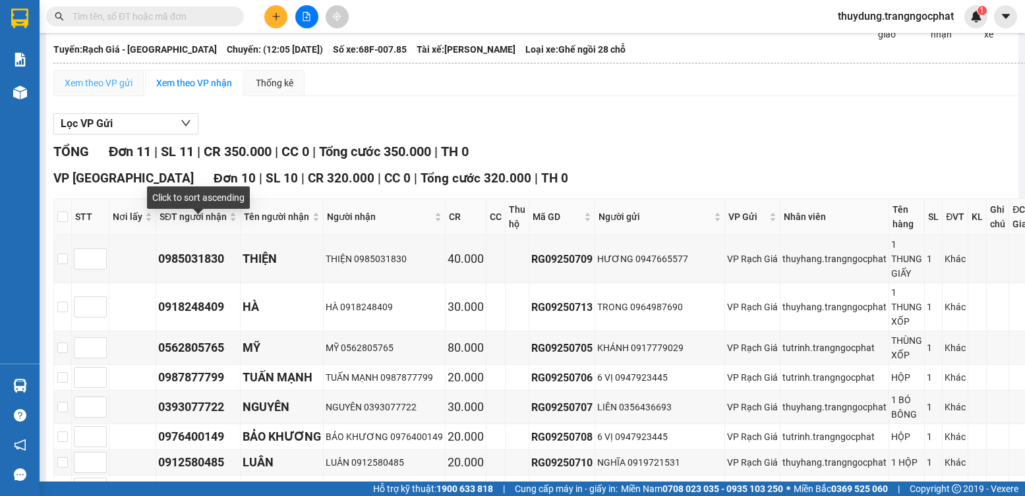
scroll to position [0, 0]
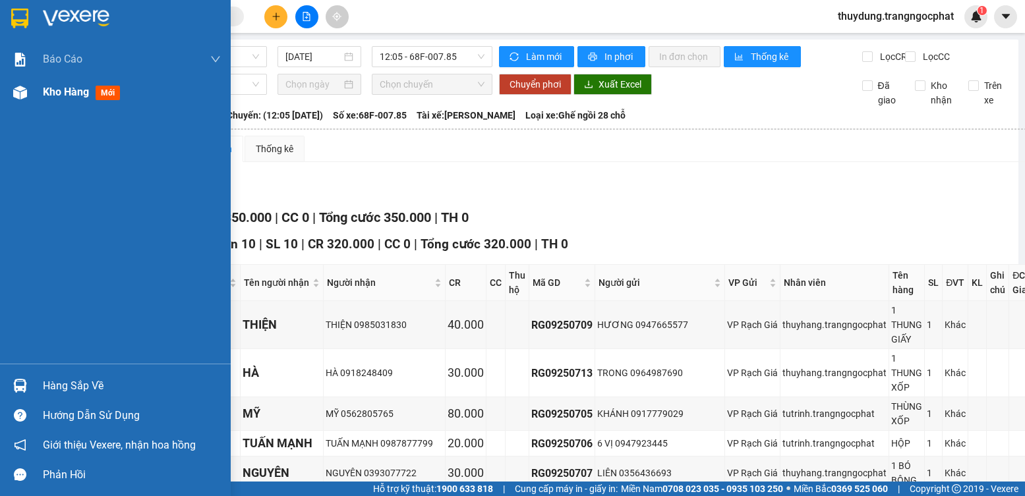
click at [109, 90] on span "mới" at bounding box center [108, 93] width 24 height 14
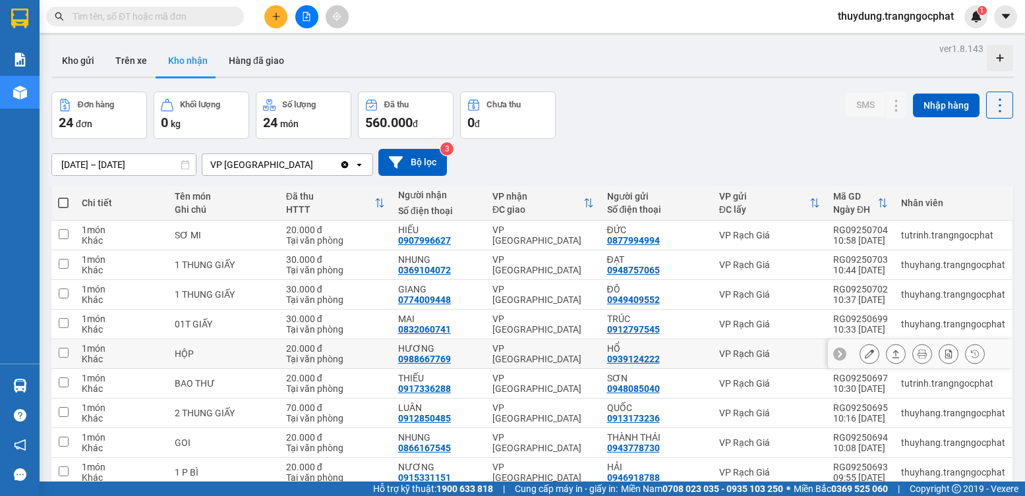
click at [891, 355] on icon at bounding box center [895, 353] width 9 height 9
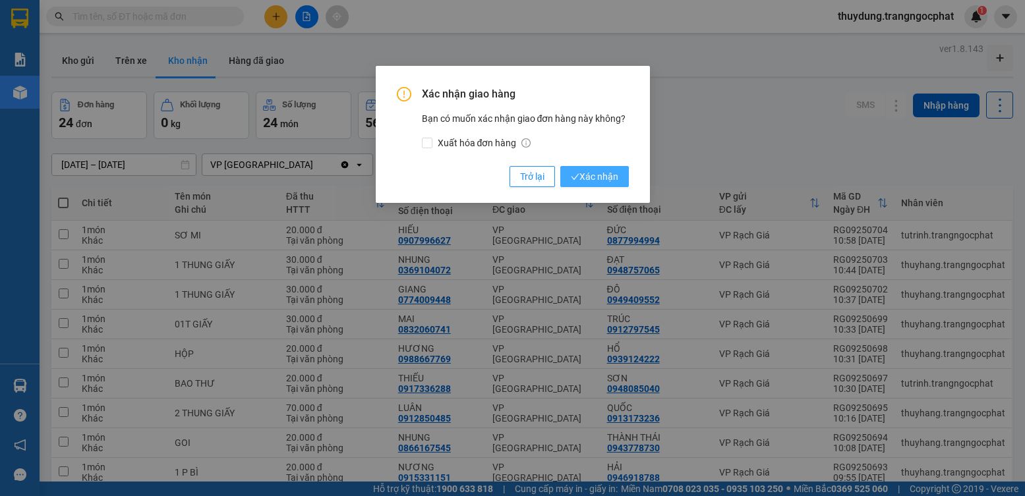
click at [615, 180] on span "Xác nhận" at bounding box center [594, 176] width 47 height 14
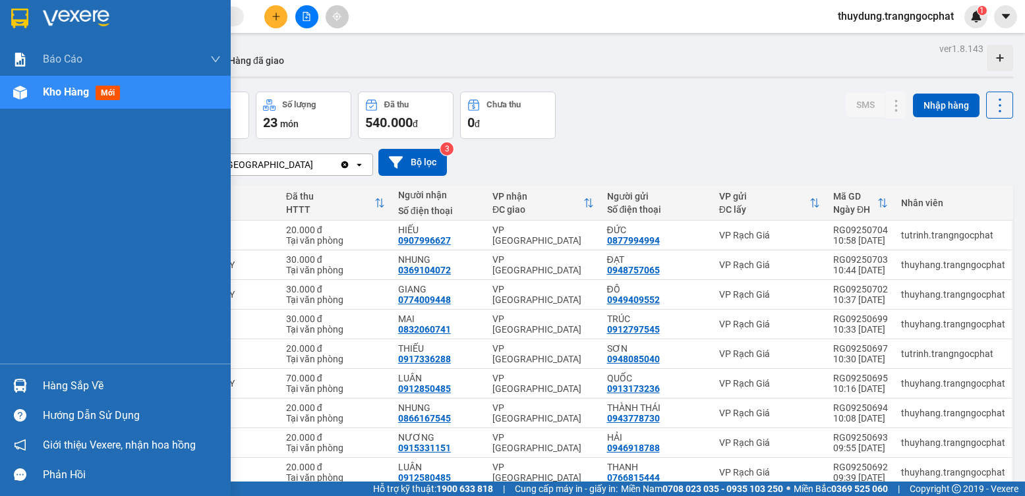
click at [86, 382] on div "Hàng sắp về" at bounding box center [132, 386] width 178 height 20
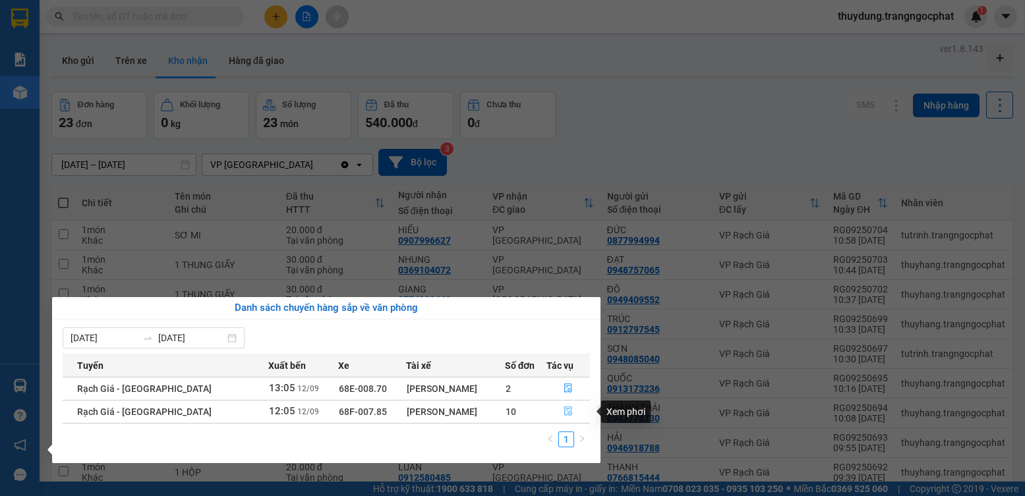
click at [563, 413] on icon "file-done" at bounding box center [567, 411] width 9 height 9
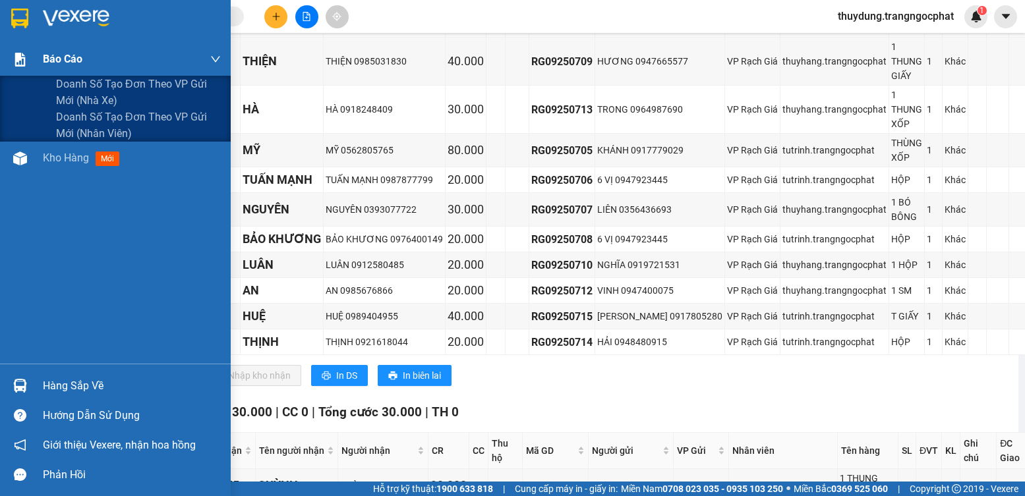
scroll to position [132, 0]
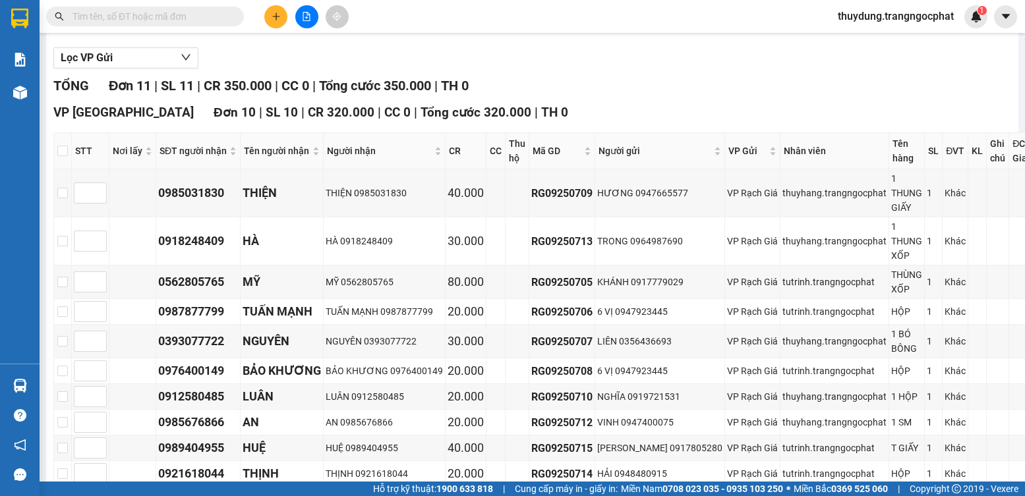
click at [68, 156] on th at bounding box center [63, 151] width 18 height 36
click at [63, 156] on input "checkbox" at bounding box center [62, 151] width 11 height 11
checkbox input "true"
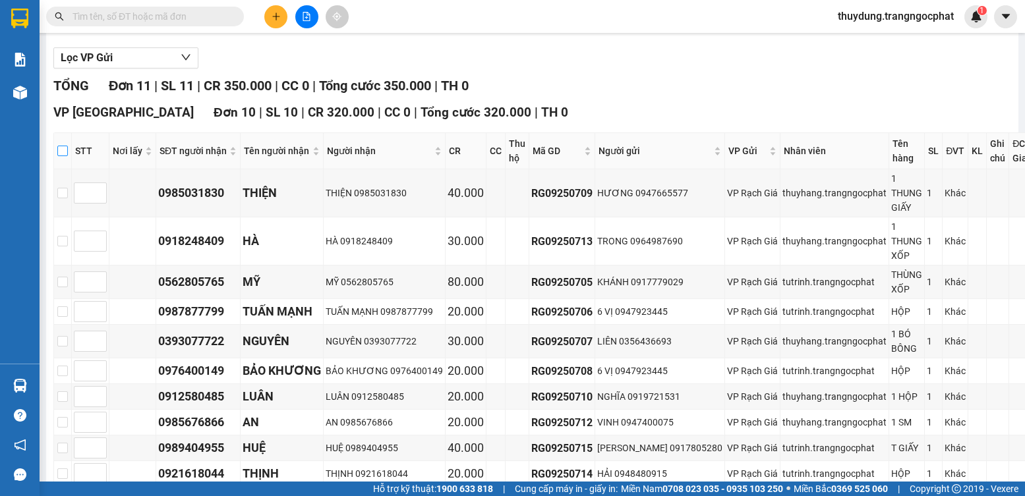
checkbox input "true"
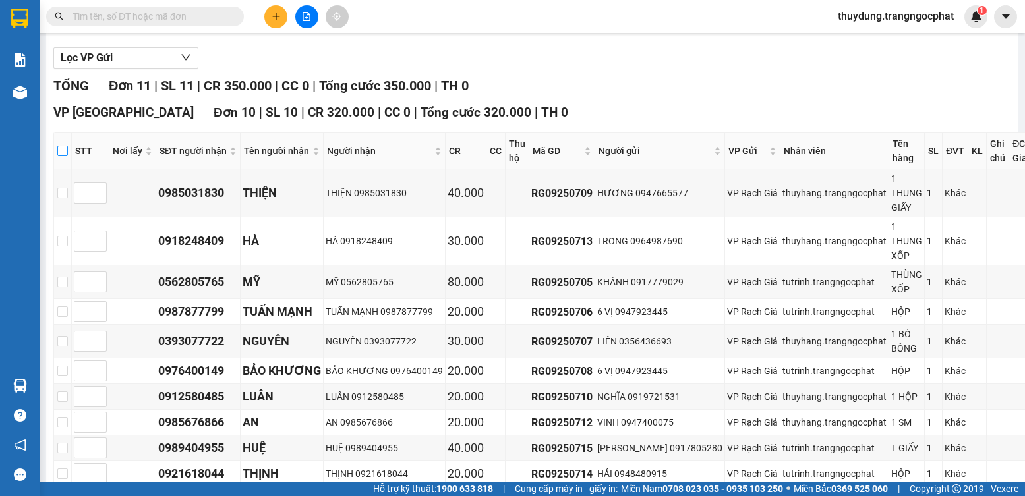
checkbox input "true"
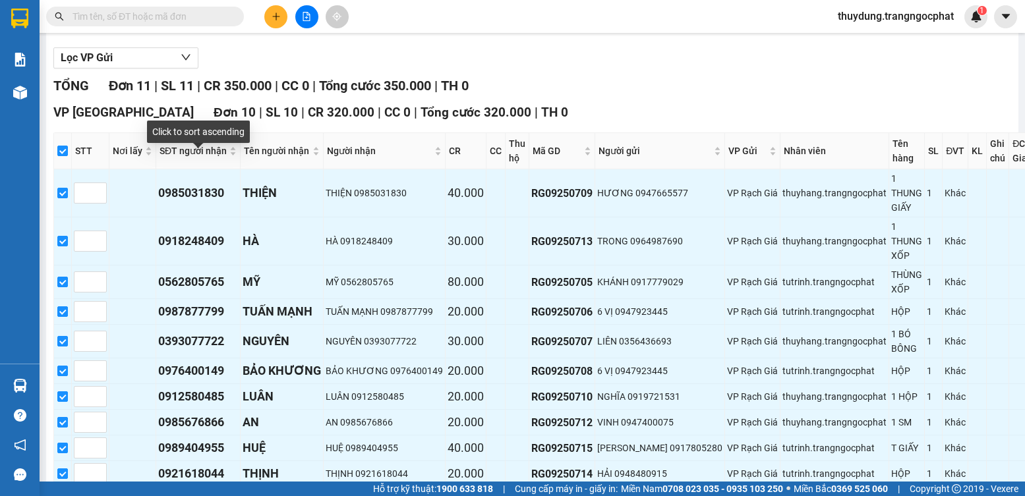
scroll to position [374, 0]
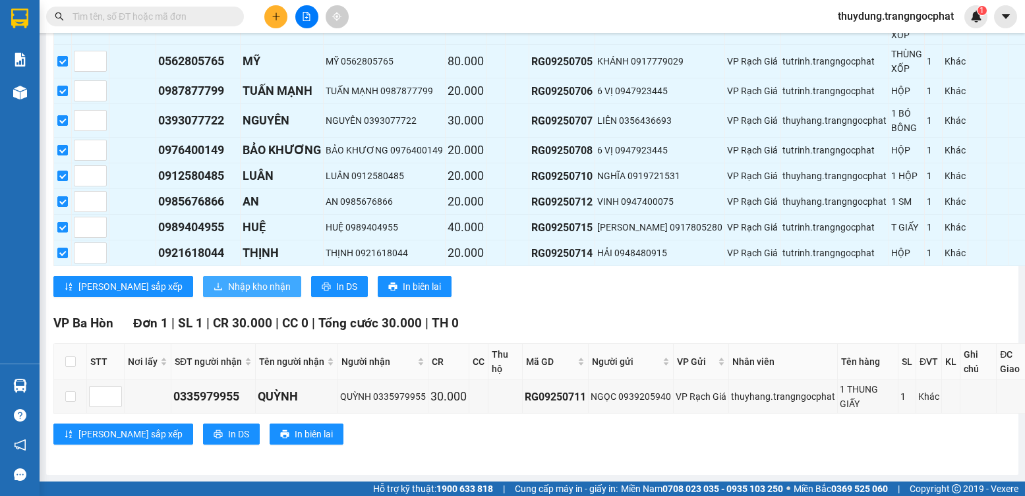
click at [228, 279] on span "Nhập kho nhận" at bounding box center [259, 286] width 63 height 14
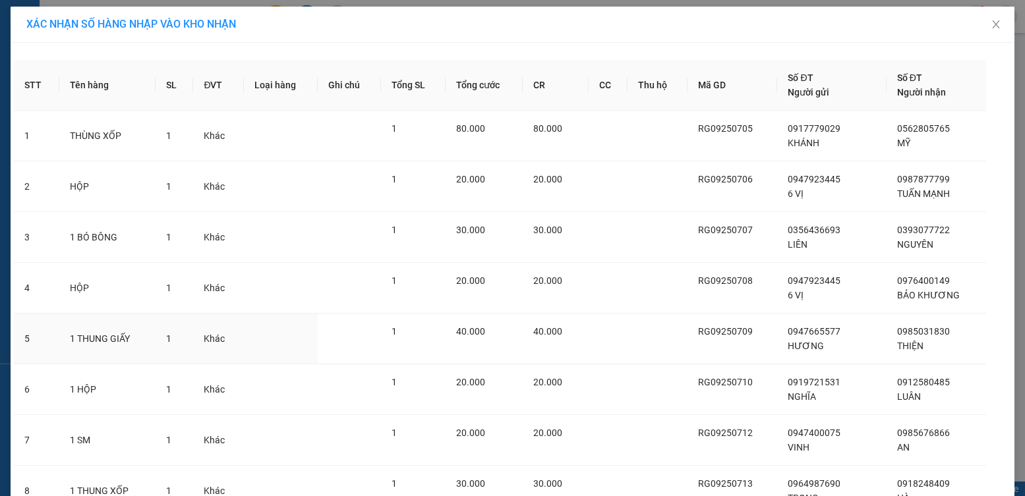
scroll to position [218, 0]
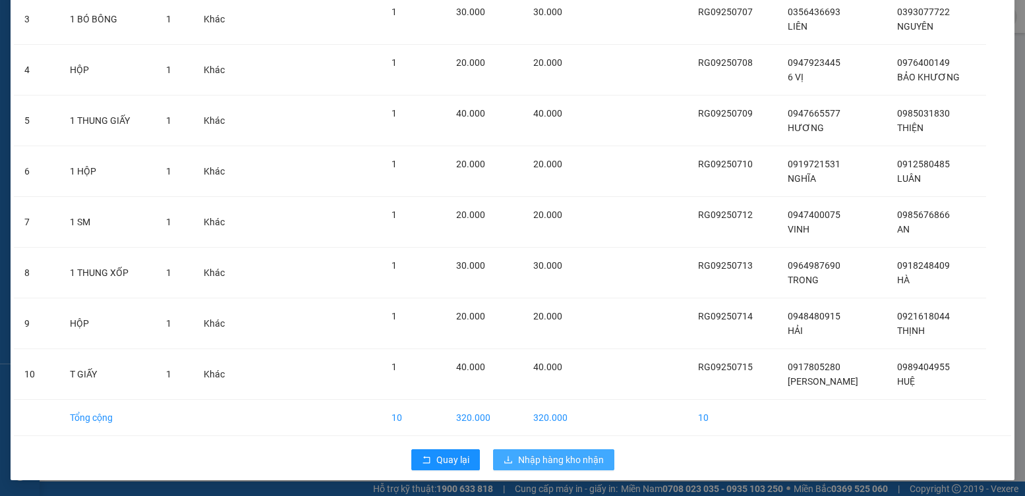
click at [549, 463] on span "Nhập hàng kho nhận" at bounding box center [561, 460] width 86 height 14
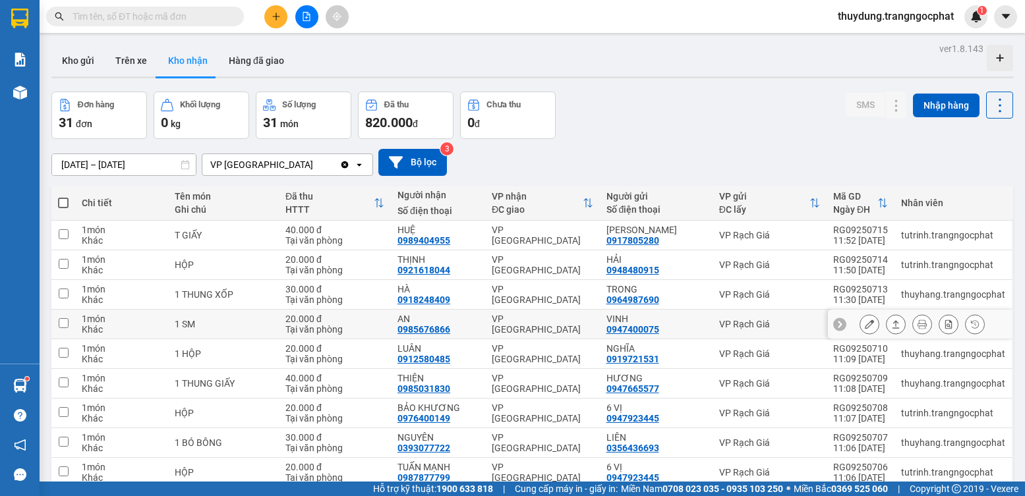
scroll to position [66, 0]
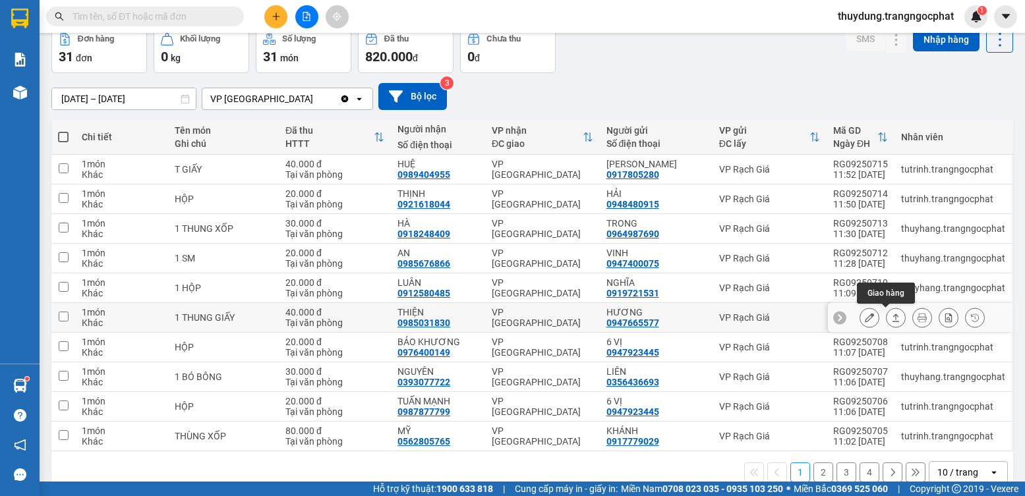
click at [886, 320] on button at bounding box center [895, 317] width 18 height 23
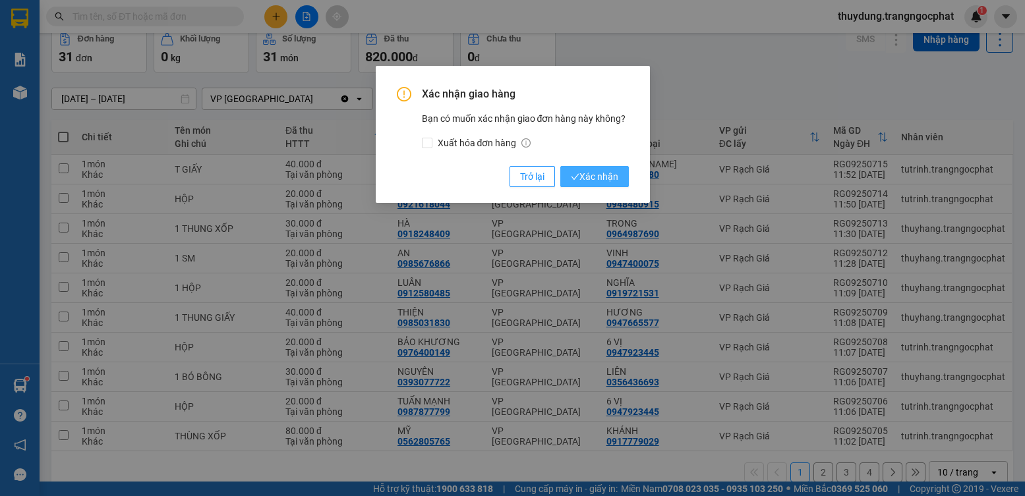
click at [598, 175] on span "Xác nhận" at bounding box center [594, 176] width 47 height 14
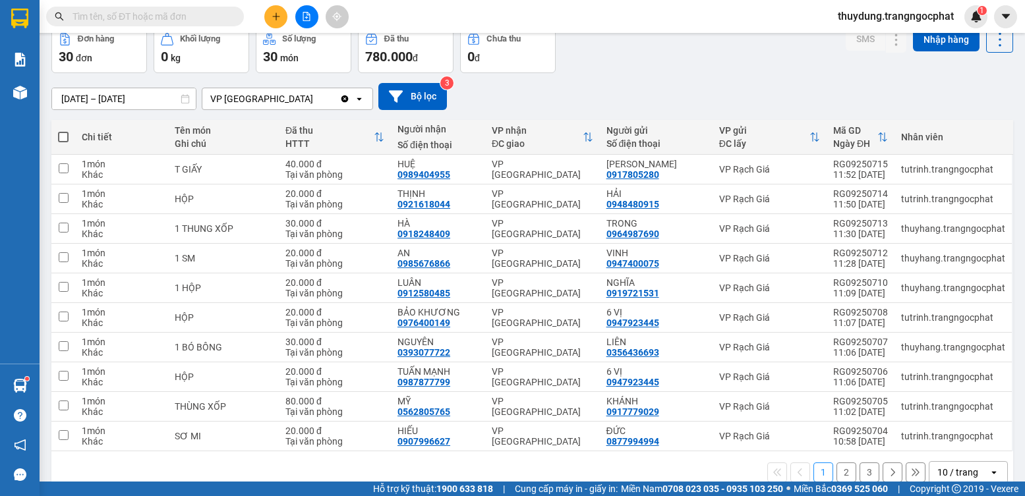
scroll to position [0, 0]
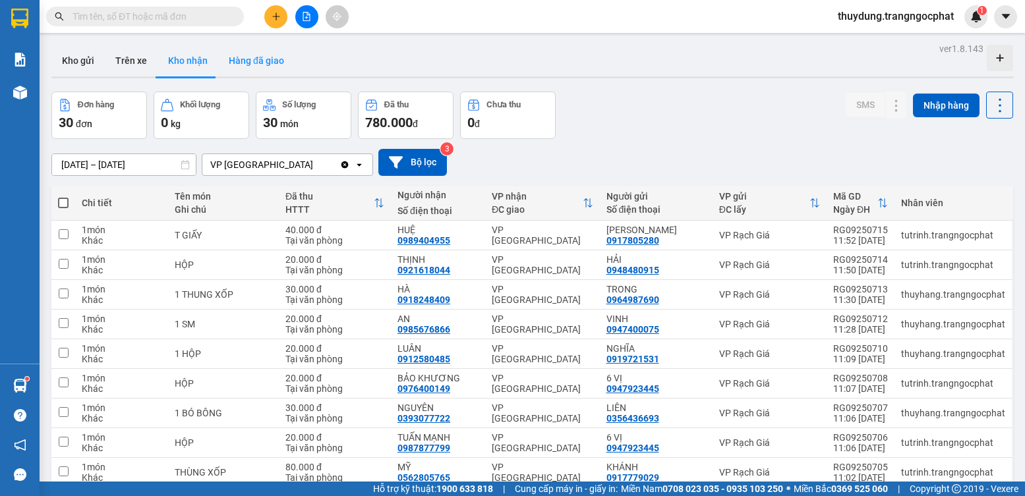
click at [277, 64] on button "Hàng đã giao" at bounding box center [256, 61] width 76 height 32
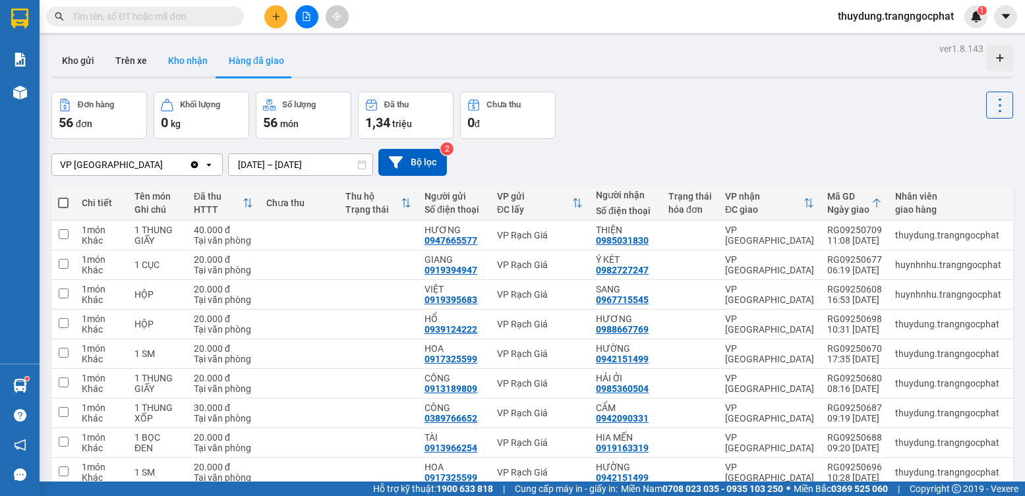
click at [183, 59] on button "Kho nhận" at bounding box center [187, 61] width 61 height 32
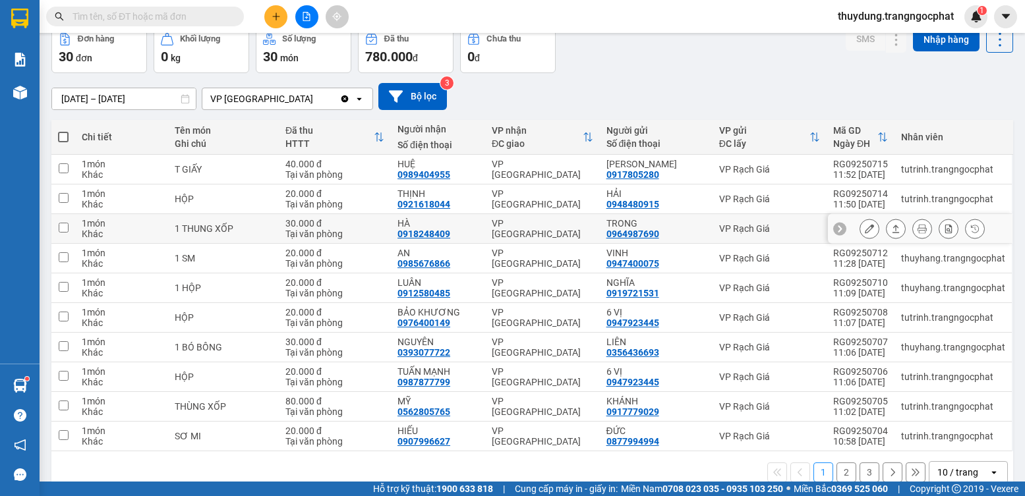
scroll to position [90, 0]
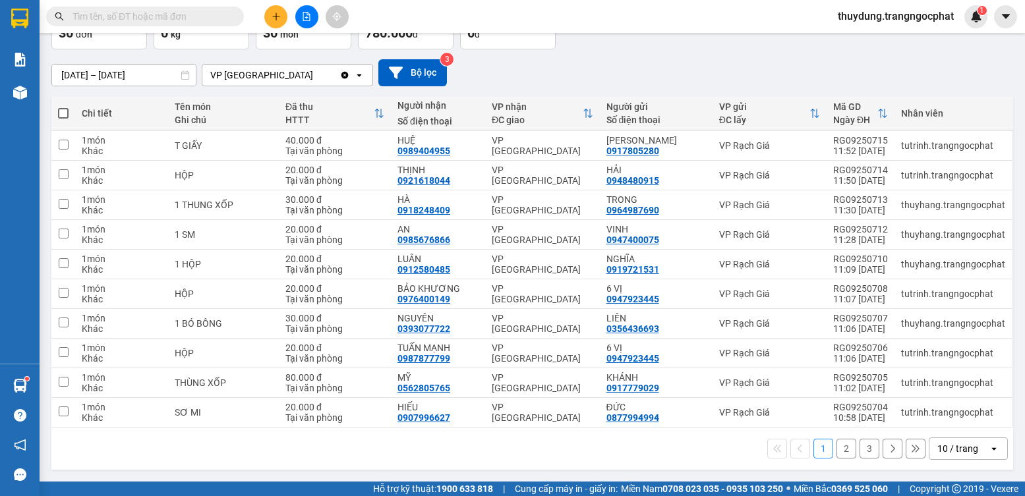
click at [836, 442] on button "2" at bounding box center [846, 449] width 20 height 20
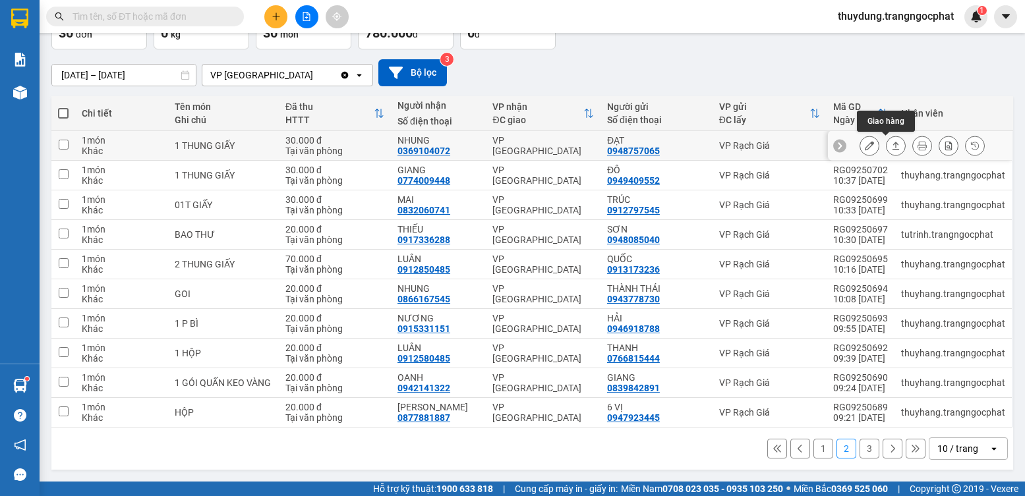
click at [892, 142] on button at bounding box center [895, 145] width 18 height 23
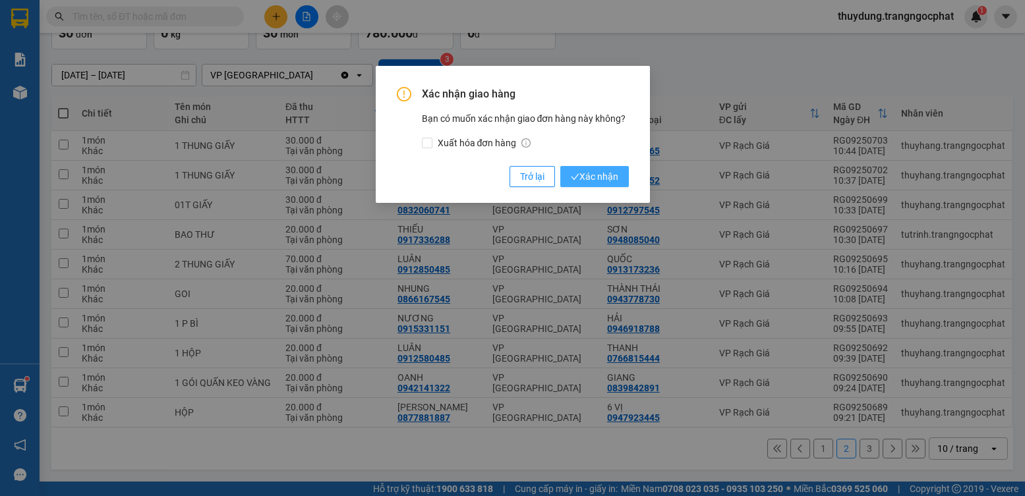
click at [606, 171] on span "Xác nhận" at bounding box center [594, 176] width 47 height 14
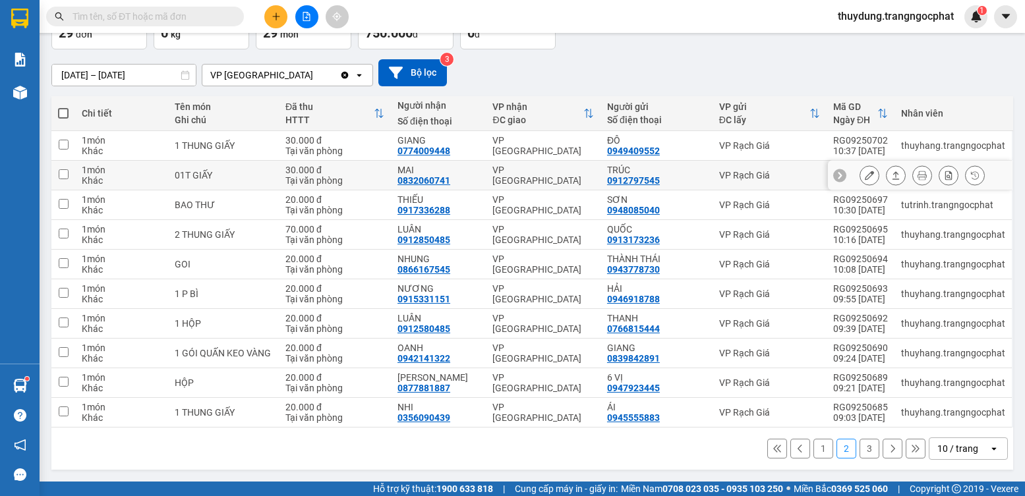
click at [891, 177] on icon at bounding box center [895, 175] width 9 height 9
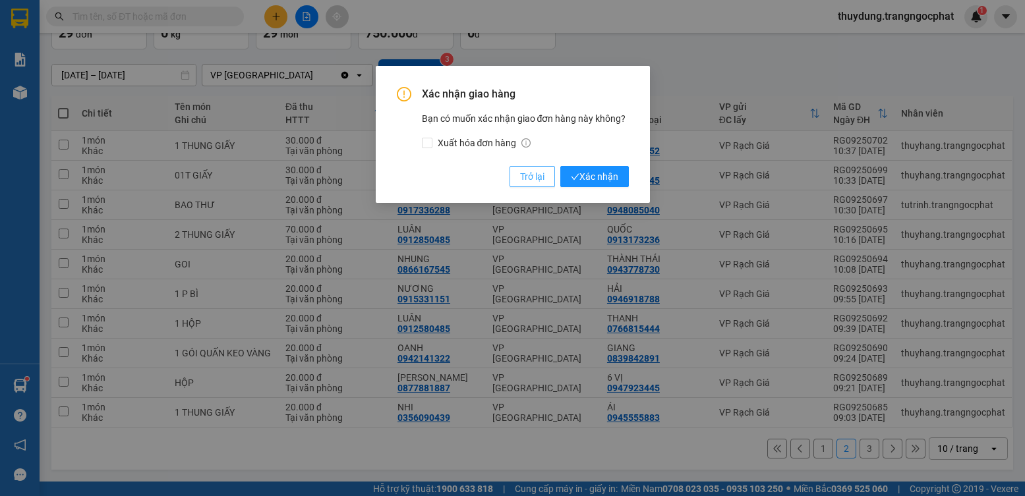
click at [528, 179] on span "Trở lại" at bounding box center [532, 176] width 24 height 14
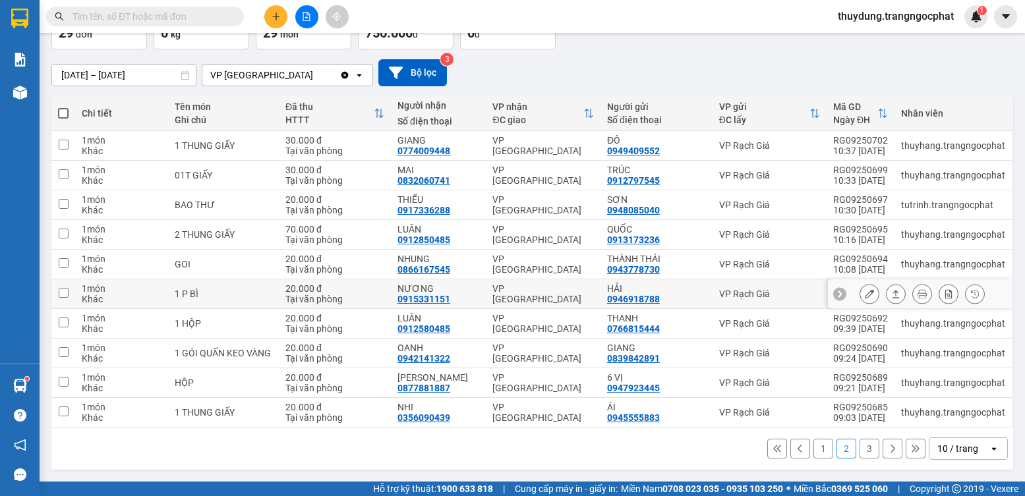
click at [891, 294] on icon at bounding box center [895, 293] width 9 height 9
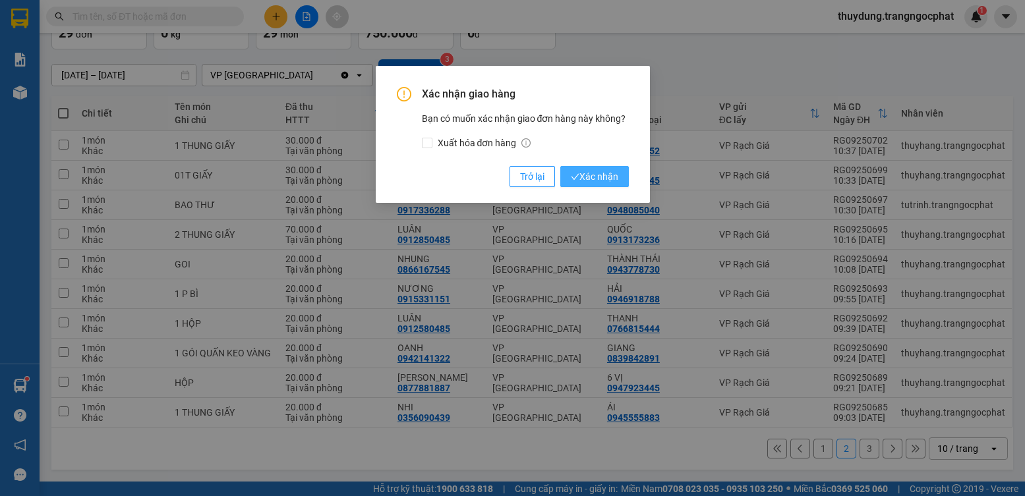
click at [606, 179] on span "Xác nhận" at bounding box center [594, 176] width 47 height 14
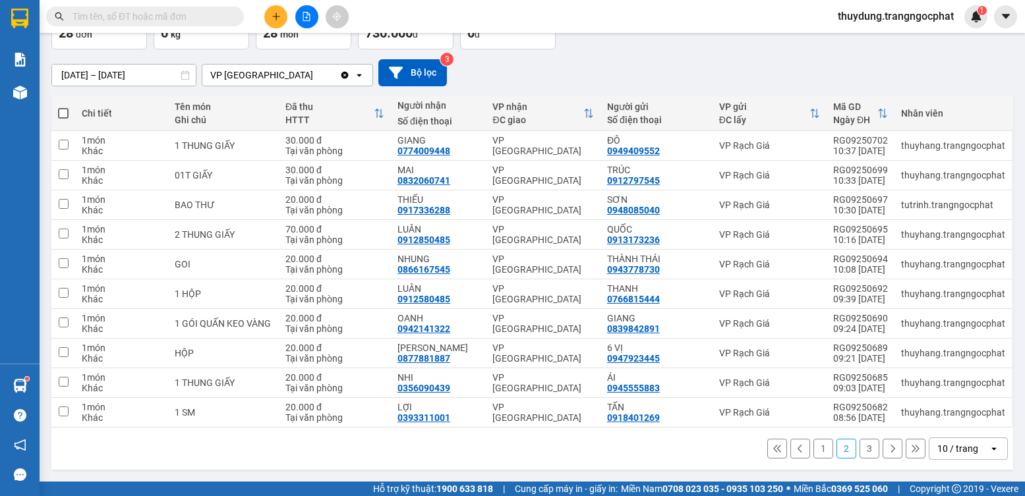
click at [859, 450] on button "3" at bounding box center [869, 449] width 20 height 20
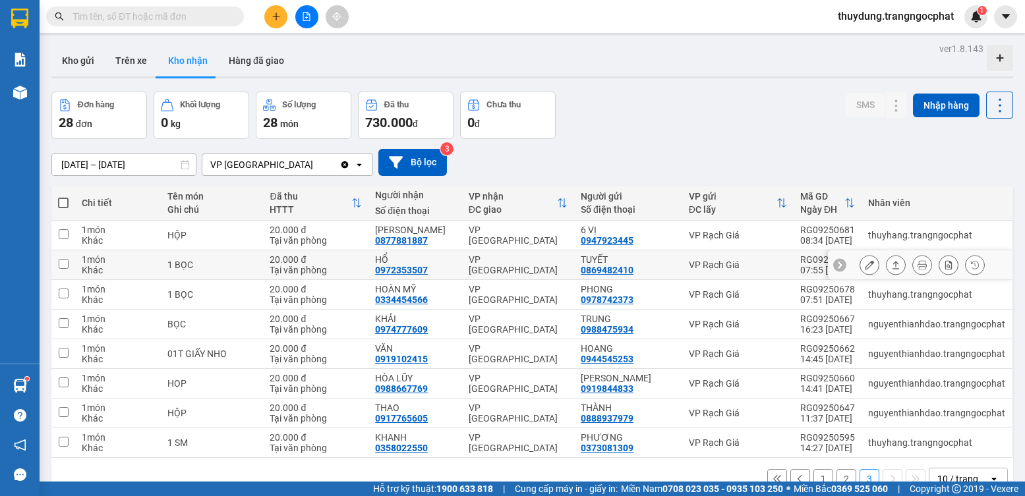
scroll to position [61, 0]
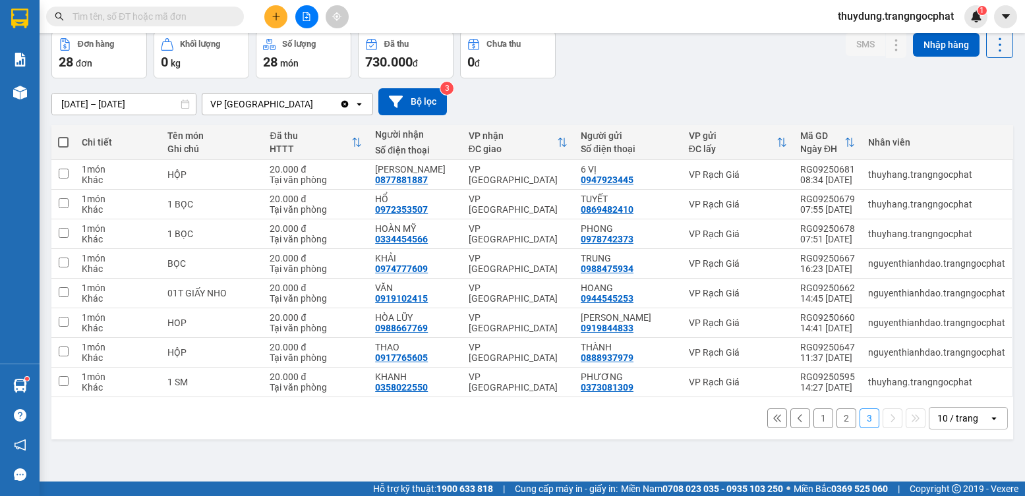
click at [813, 416] on button "1" at bounding box center [823, 419] width 20 height 20
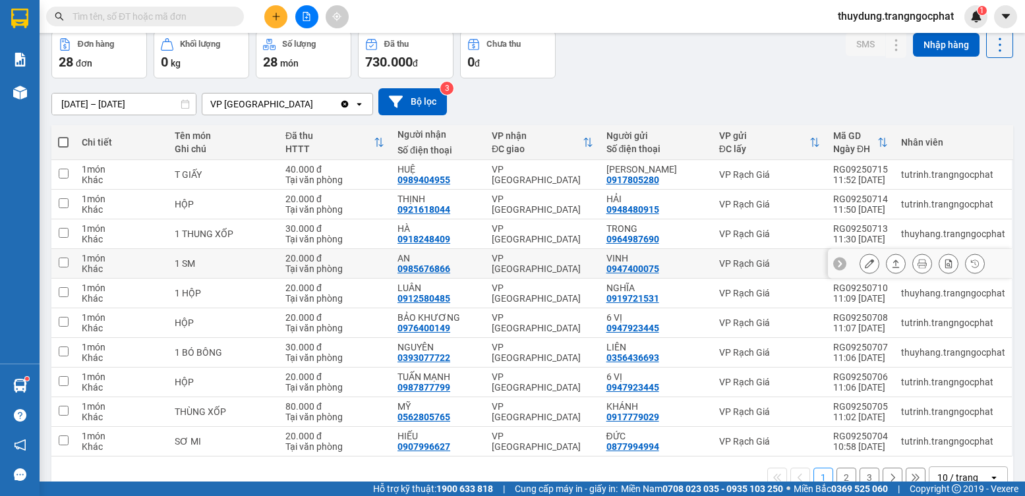
scroll to position [90, 0]
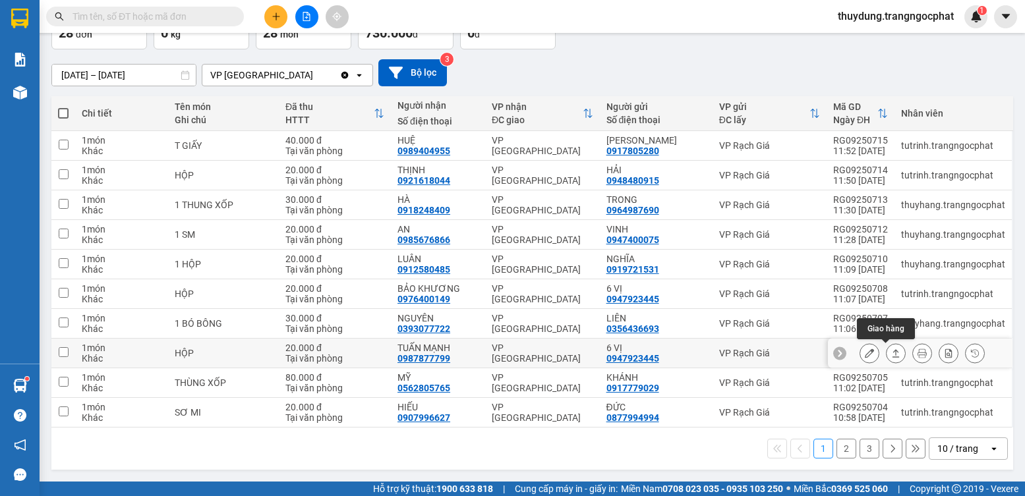
click at [891, 349] on icon at bounding box center [895, 353] width 9 height 9
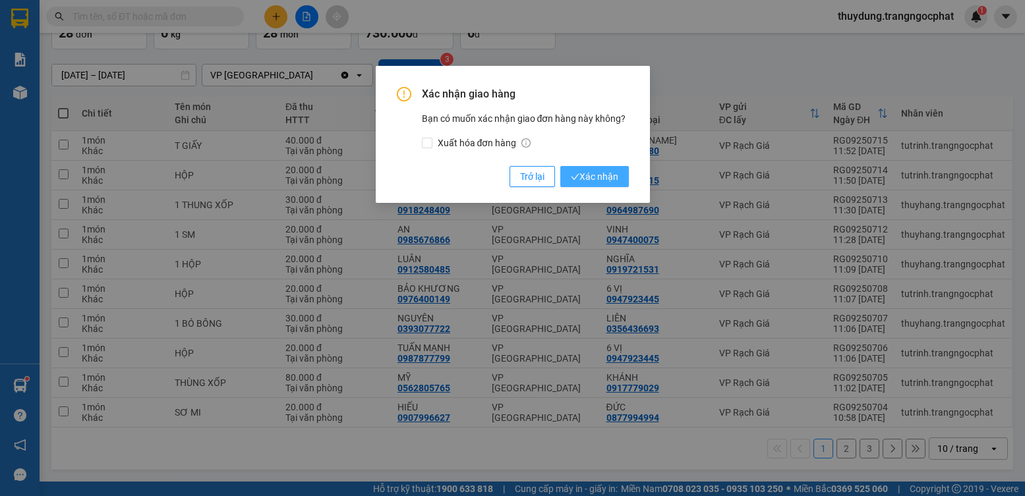
click at [606, 175] on span "Xác nhận" at bounding box center [594, 176] width 47 height 14
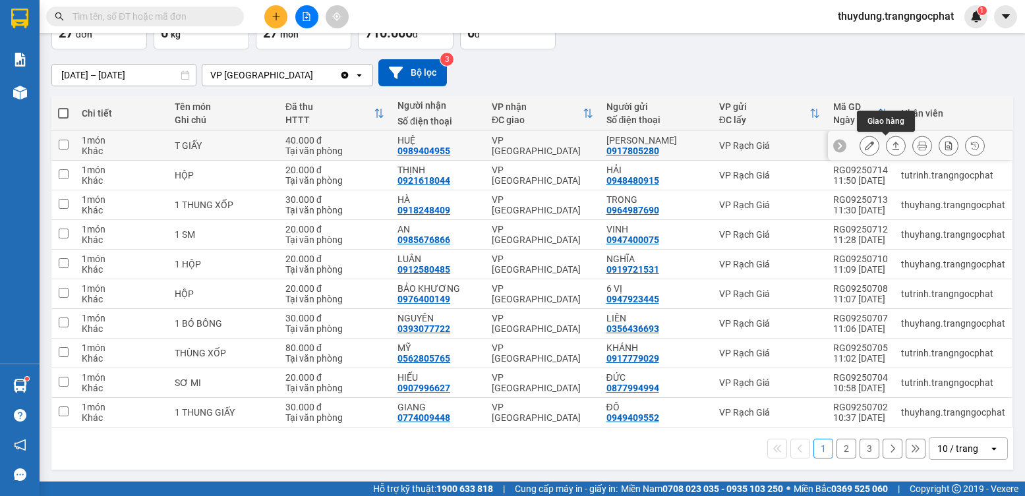
click at [891, 149] on icon at bounding box center [895, 145] width 9 height 9
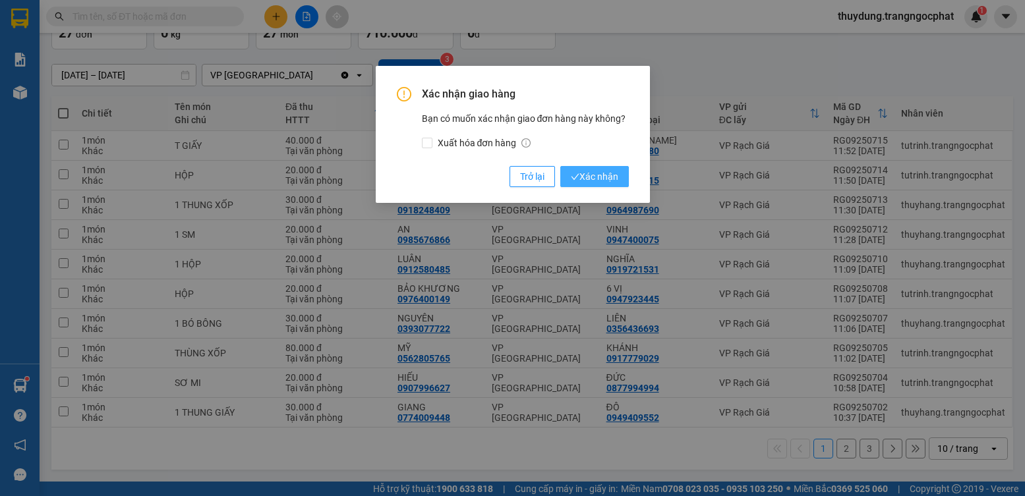
click at [590, 169] on span "Xác nhận" at bounding box center [594, 176] width 47 height 14
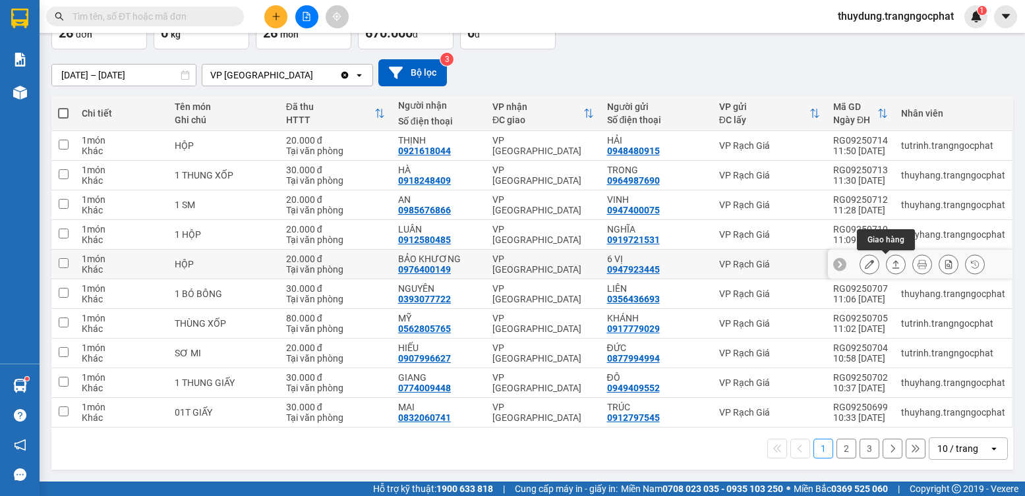
click at [890, 267] on button at bounding box center [895, 264] width 18 height 23
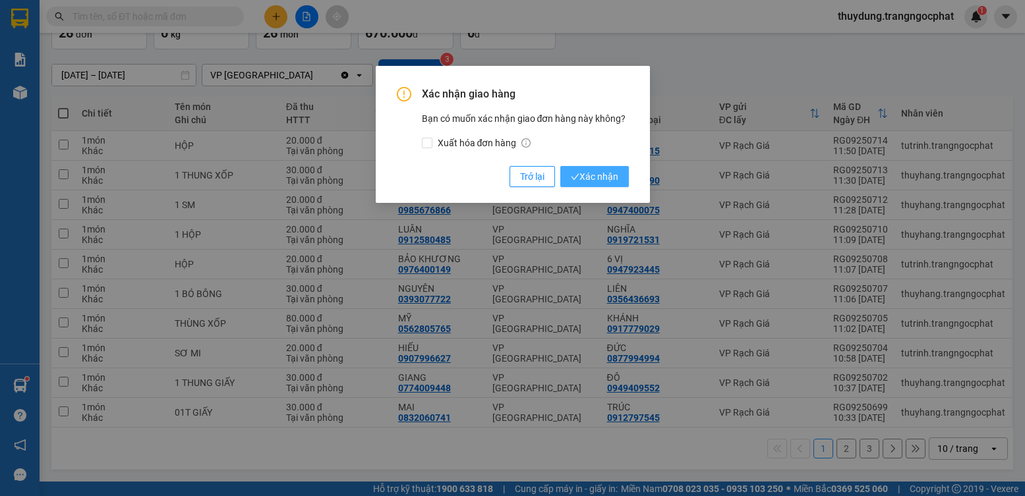
click at [595, 177] on span "Xác nhận" at bounding box center [594, 176] width 47 height 14
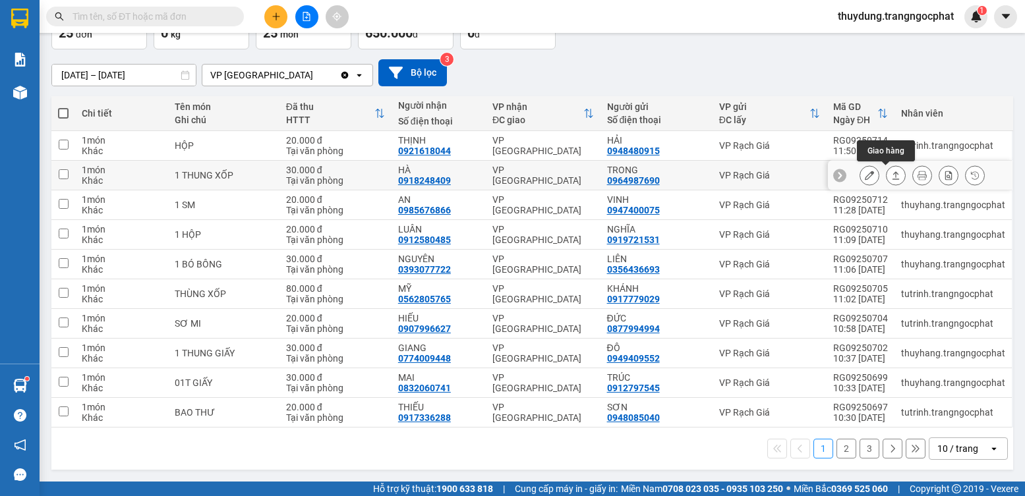
click at [886, 176] on button at bounding box center [895, 175] width 18 height 23
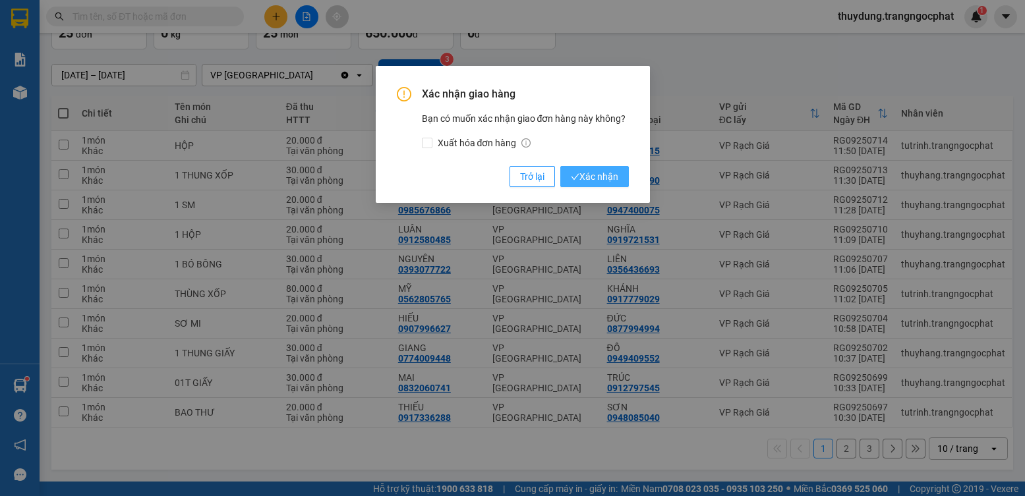
click at [599, 170] on span "Xác nhận" at bounding box center [594, 176] width 47 height 14
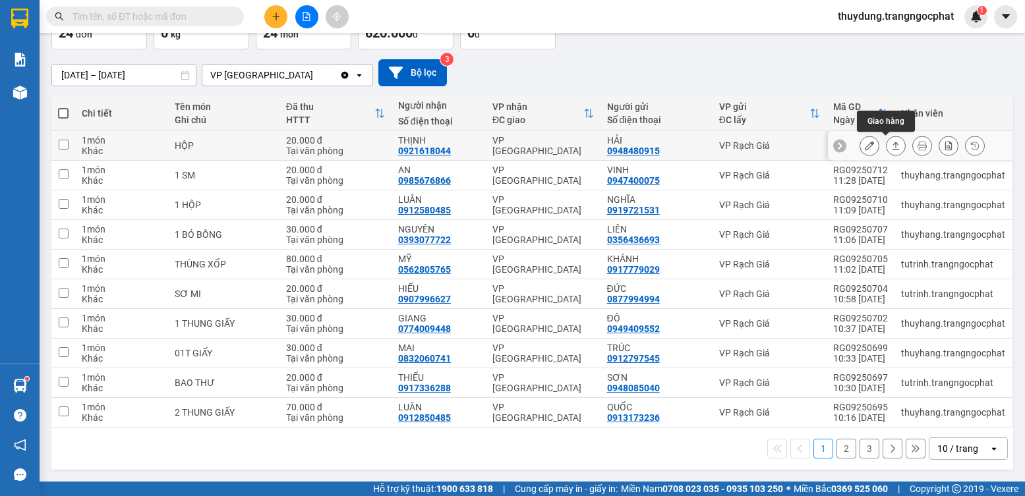
drag, startPoint x: 883, startPoint y: 146, endPoint x: 777, endPoint y: 159, distance: 106.9
click at [891, 148] on icon at bounding box center [895, 145] width 9 height 9
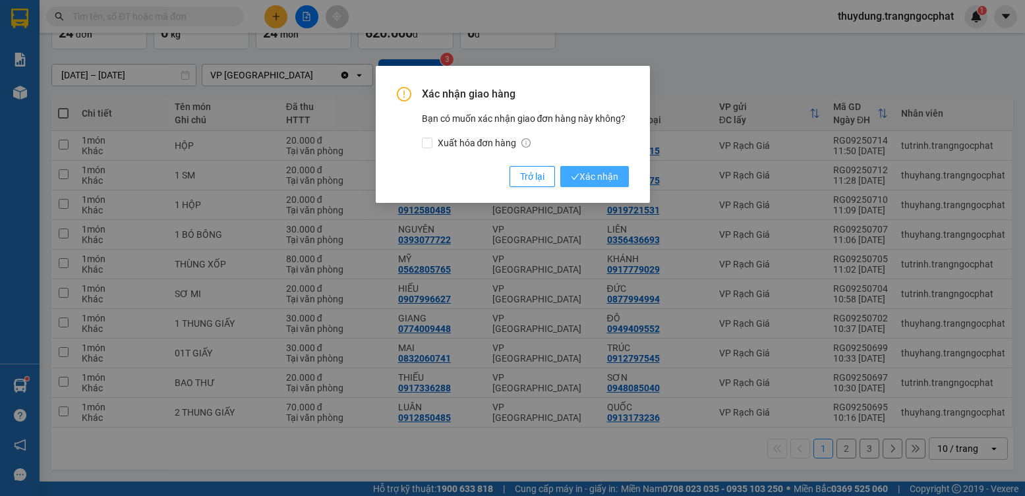
click at [592, 181] on span "Xác nhận" at bounding box center [594, 176] width 47 height 14
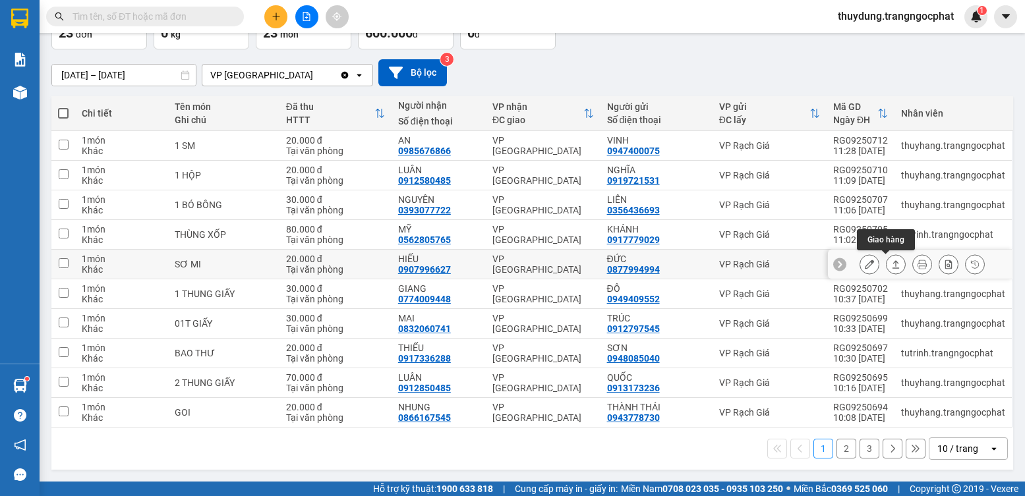
click at [890, 265] on button at bounding box center [895, 264] width 18 height 23
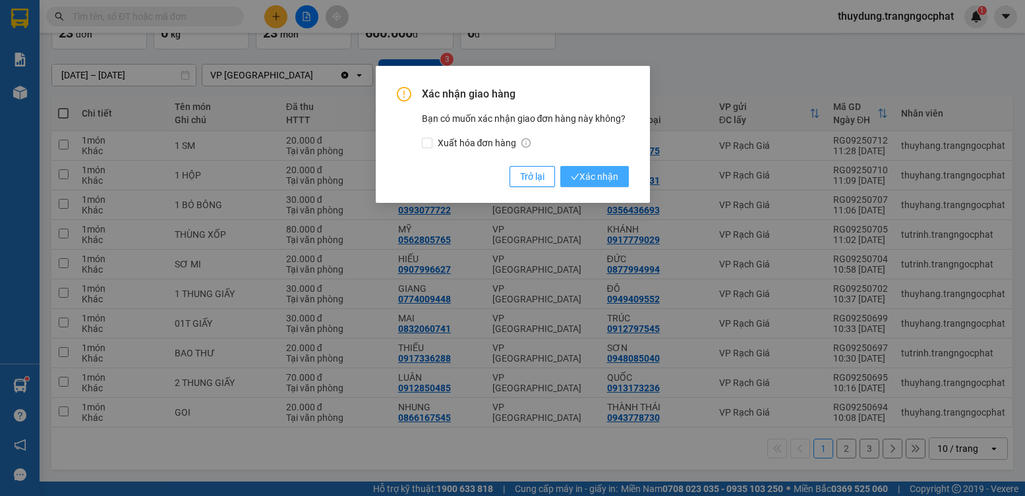
click at [620, 174] on button "Xác nhận" at bounding box center [594, 176] width 69 height 21
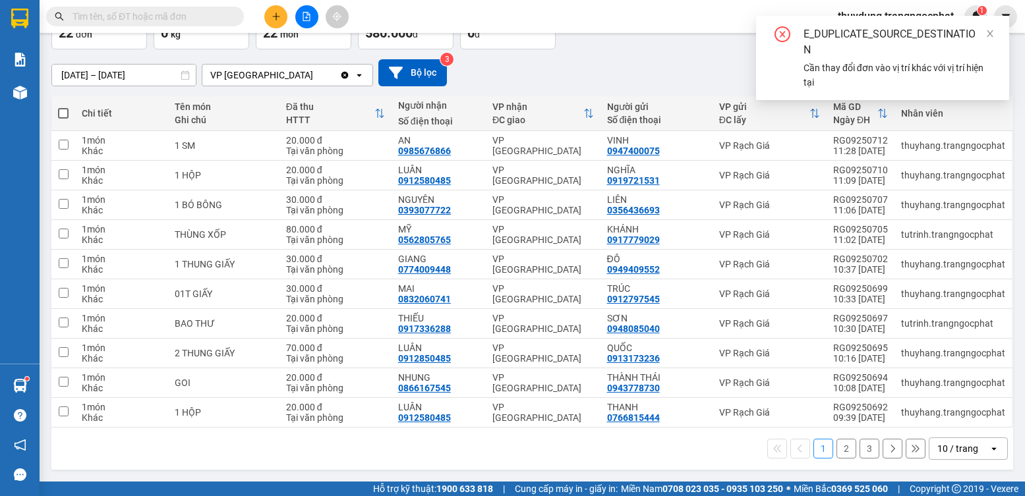
scroll to position [0, 0]
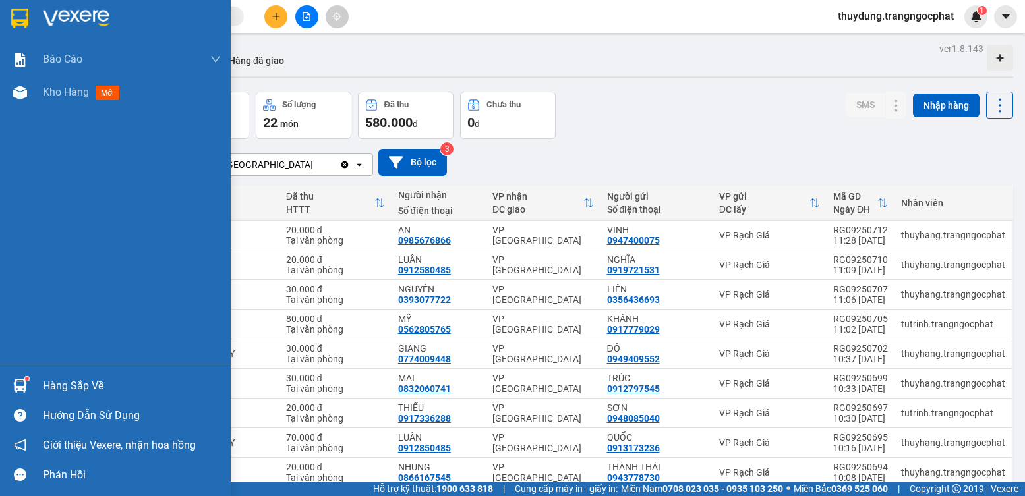
click at [63, 380] on div "Hàng sắp về" at bounding box center [132, 386] width 178 height 20
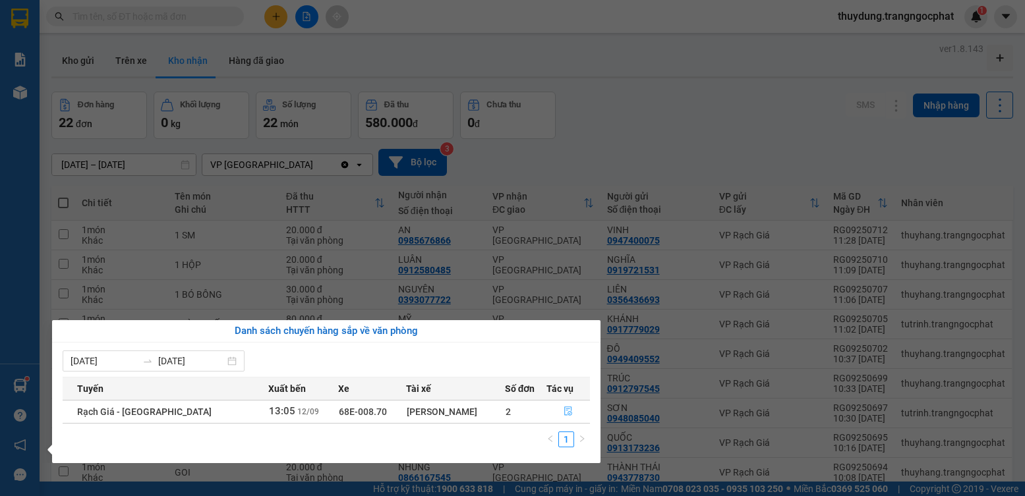
click at [568, 411] on icon "file-done" at bounding box center [567, 411] width 9 height 9
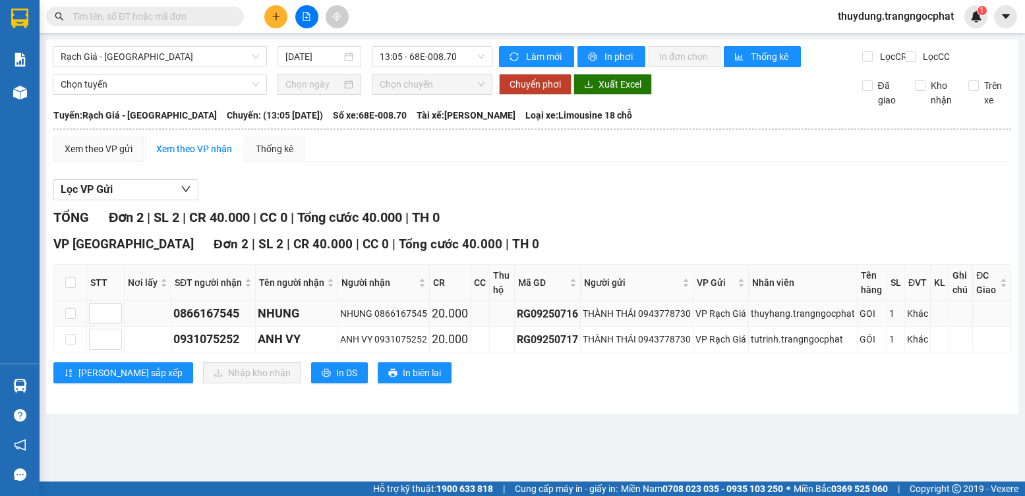
click at [181, 323] on div "0866167545" at bounding box center [213, 313] width 80 height 18
click at [219, 349] on div "0931075252" at bounding box center [213, 339] width 80 height 18
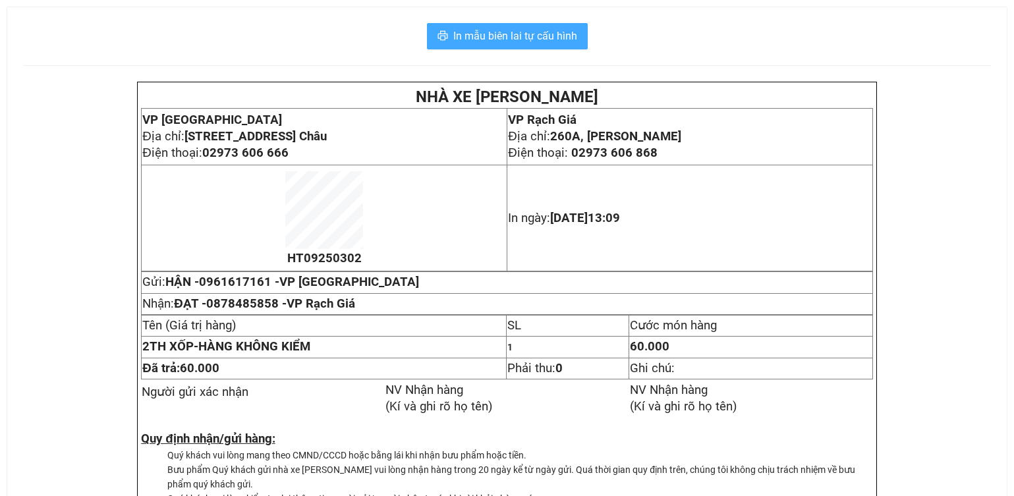
click at [463, 36] on span "In mẫu biên lai tự cấu hình" at bounding box center [515, 36] width 124 height 16
click at [565, 47] on button "In mẫu biên lai tự cấu hình" at bounding box center [507, 36] width 161 height 26
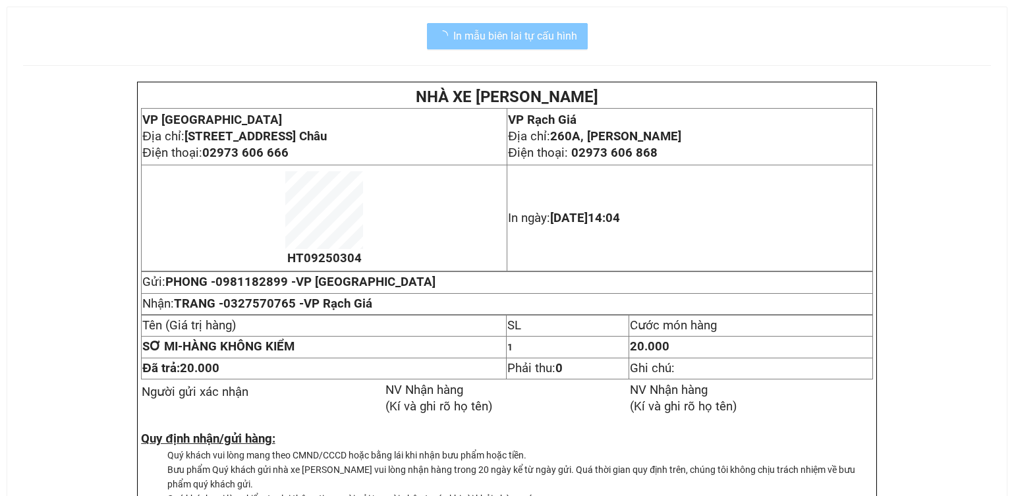
click at [559, 35] on span "In mẫu biên lai tự cấu hình" at bounding box center [515, 36] width 124 height 16
click at [535, 36] on span "In mẫu biên lai tự cấu hình" at bounding box center [515, 36] width 124 height 16
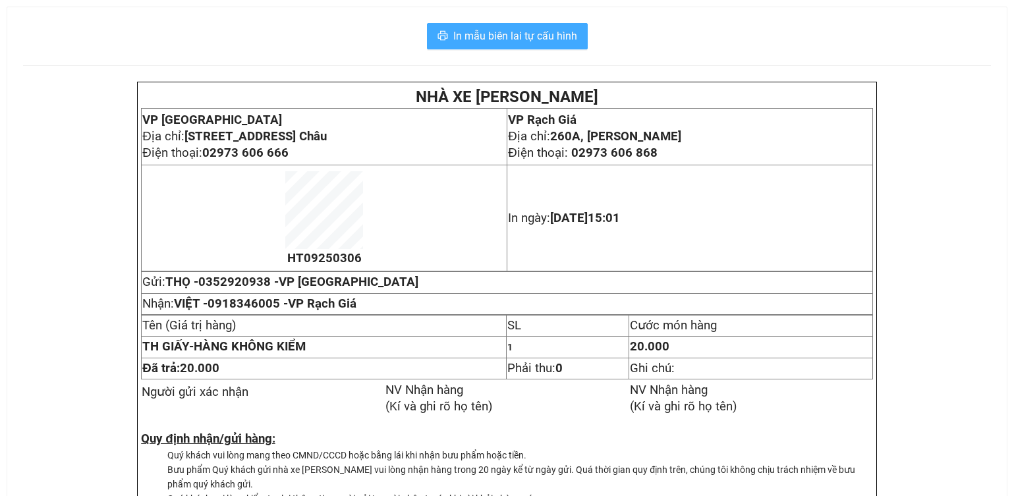
click at [523, 34] on span "In mẫu biên lai tự cấu hình" at bounding box center [515, 36] width 124 height 16
